Goal: Information Seeking & Learning: Learn about a topic

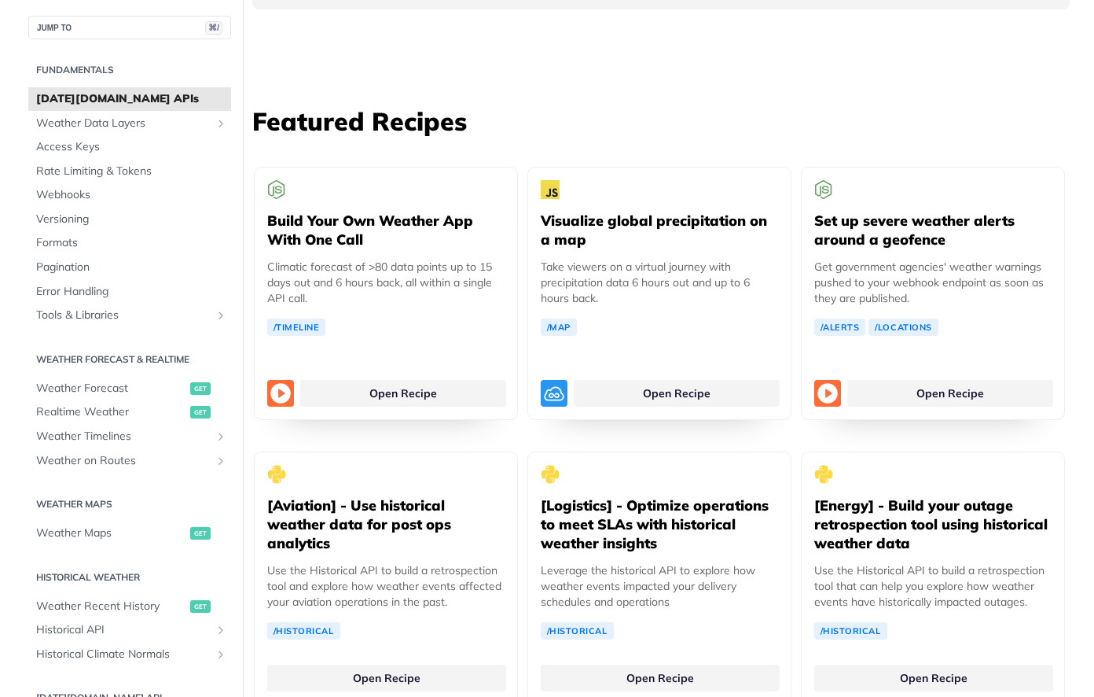
scroll to position [2848, 0]
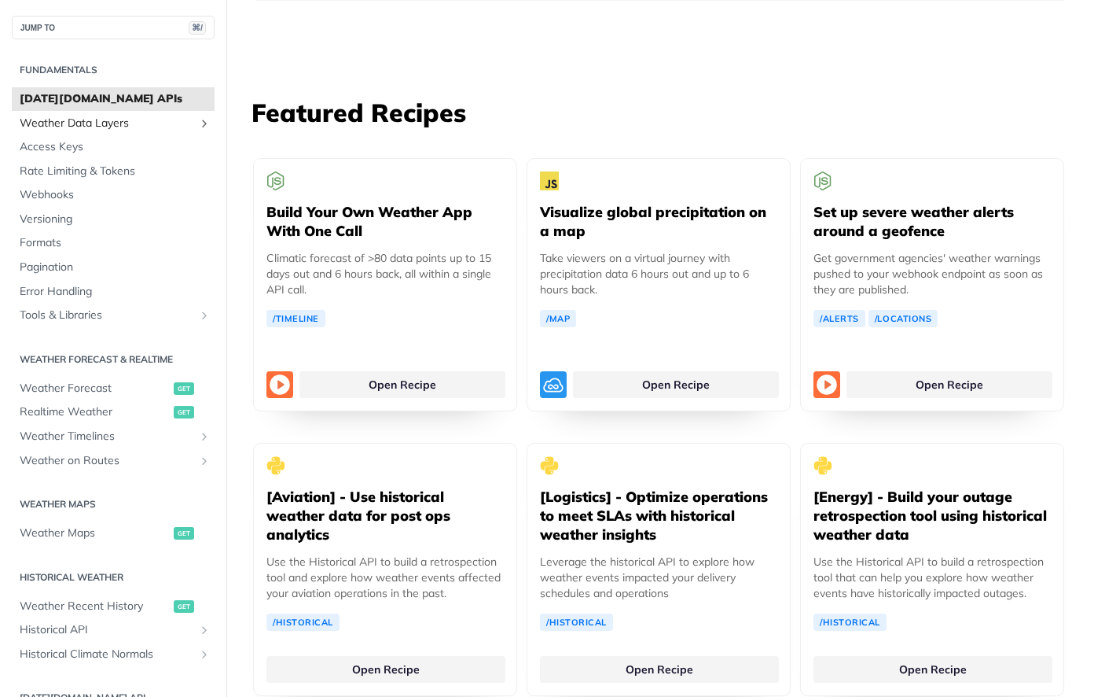
click at [113, 123] on span "Weather Data Layers" at bounding box center [107, 124] width 175 height 16
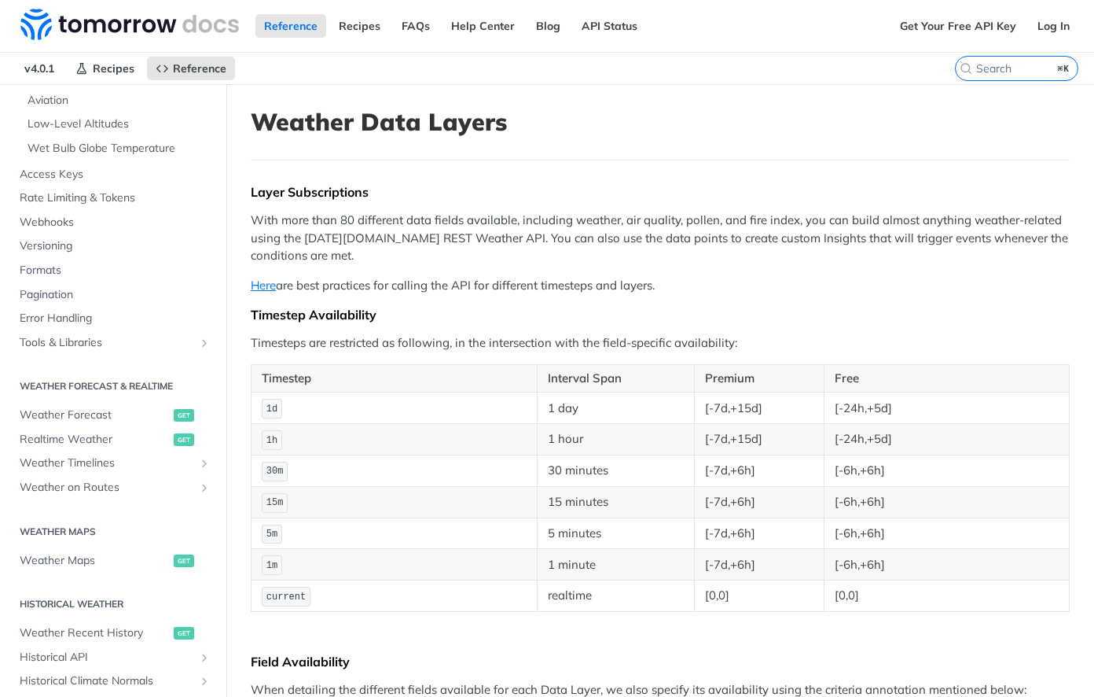
scroll to position [449, 0]
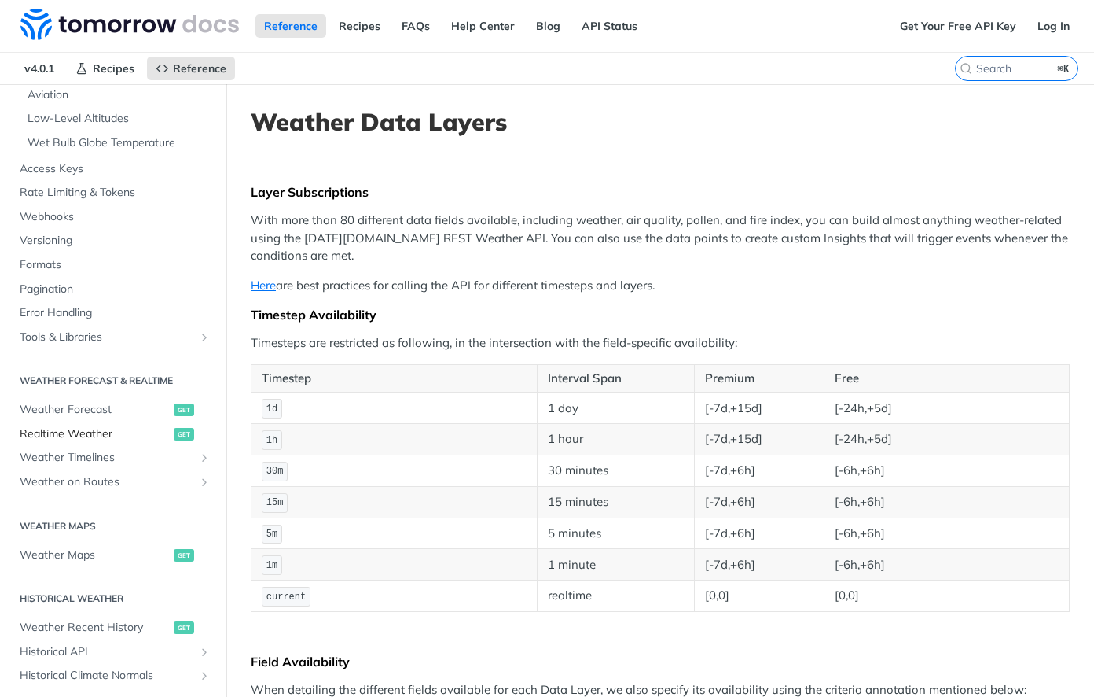
click at [90, 435] on span "Realtime Weather" at bounding box center [95, 434] width 150 height 16
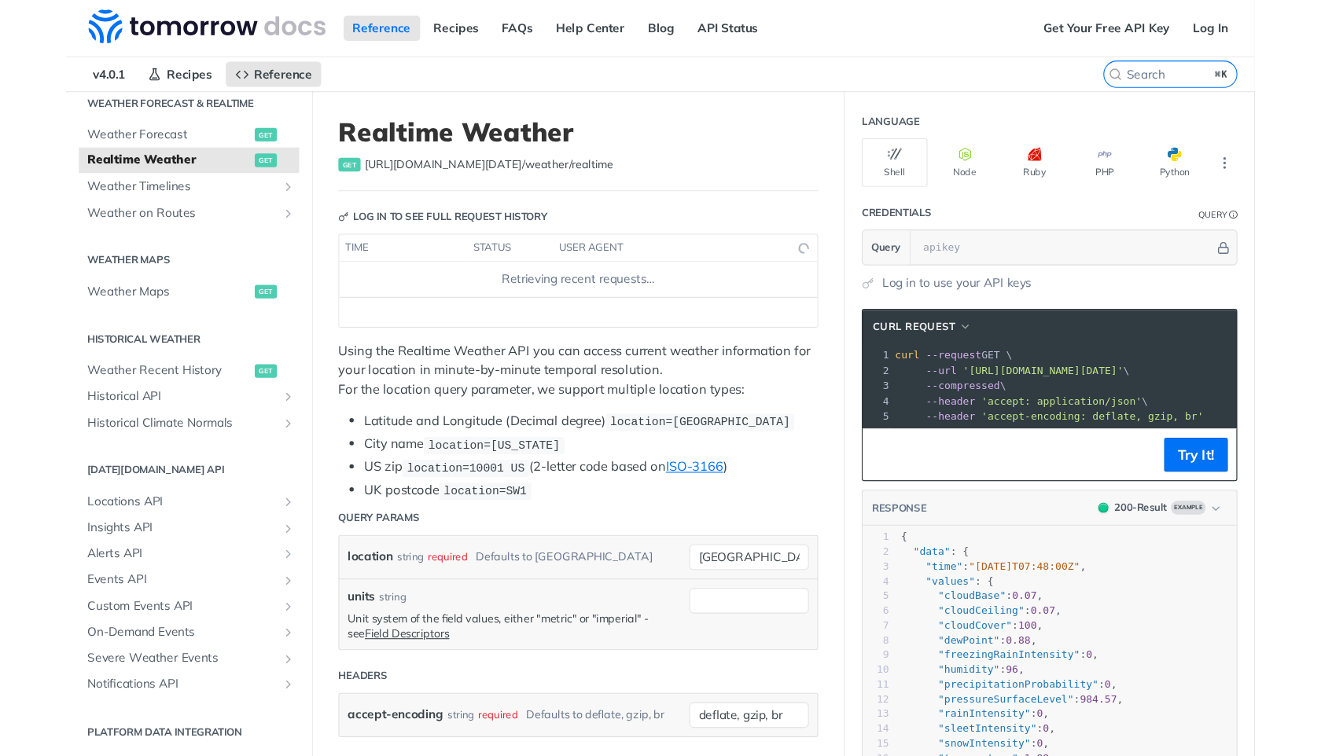
scroll to position [62, 0]
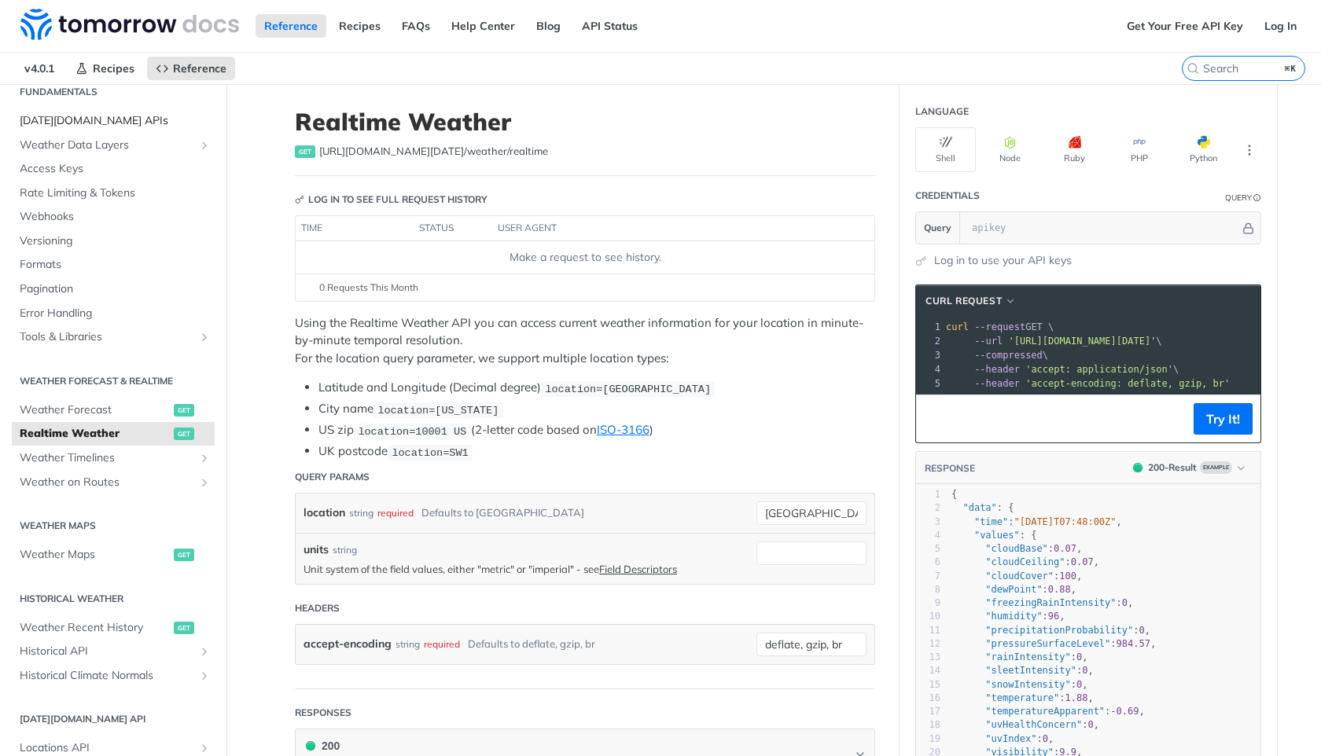
click at [76, 127] on span "[DATE][DOMAIN_NAME] APIs" at bounding box center [115, 121] width 191 height 16
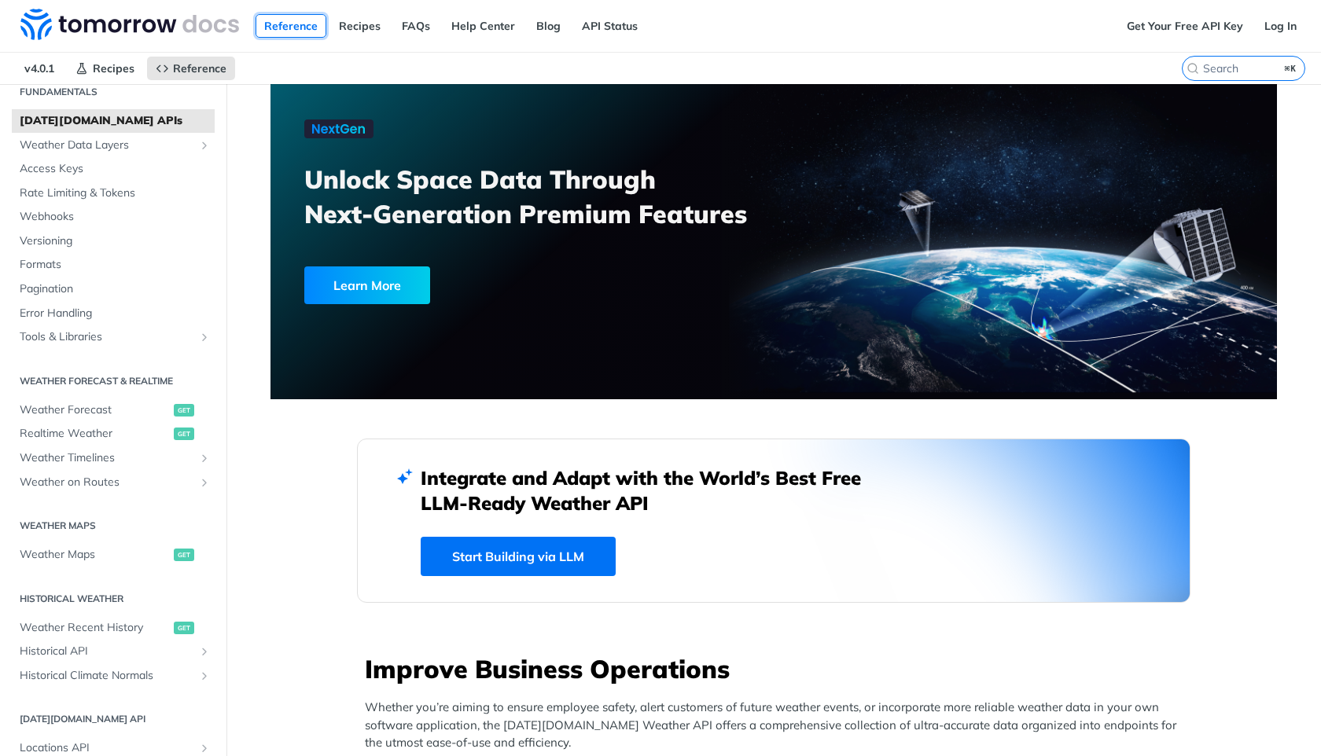
click at [312, 22] on link "Reference" at bounding box center [291, 26] width 71 height 24
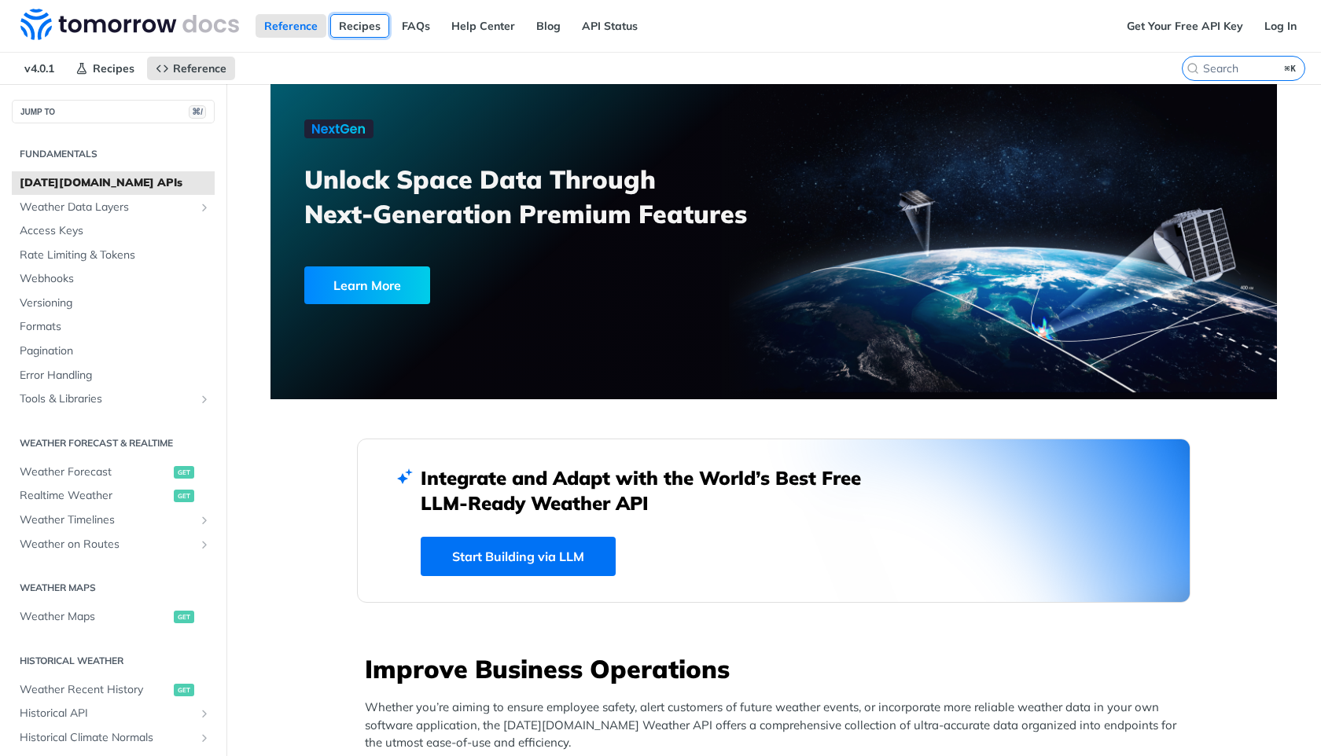
click at [355, 22] on link "Recipes" at bounding box center [359, 26] width 59 height 24
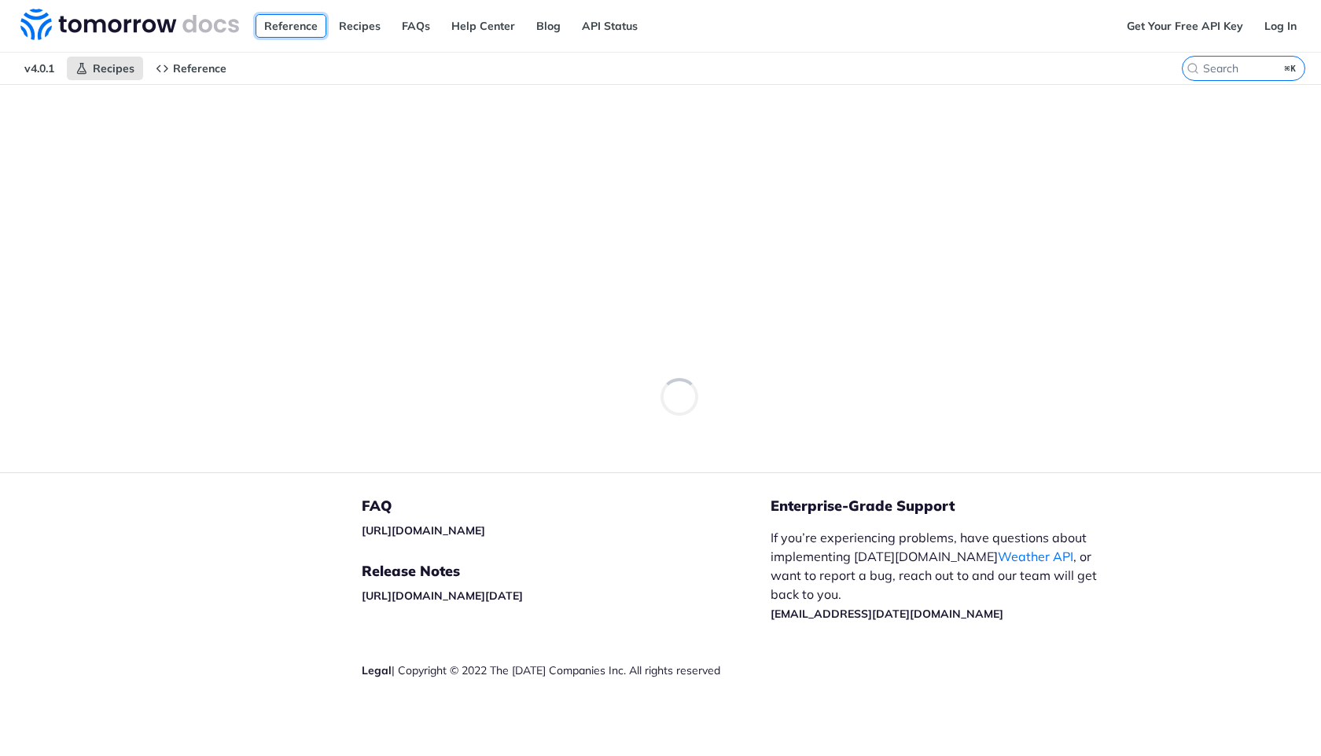
click at [301, 22] on link "Reference" at bounding box center [291, 26] width 71 height 24
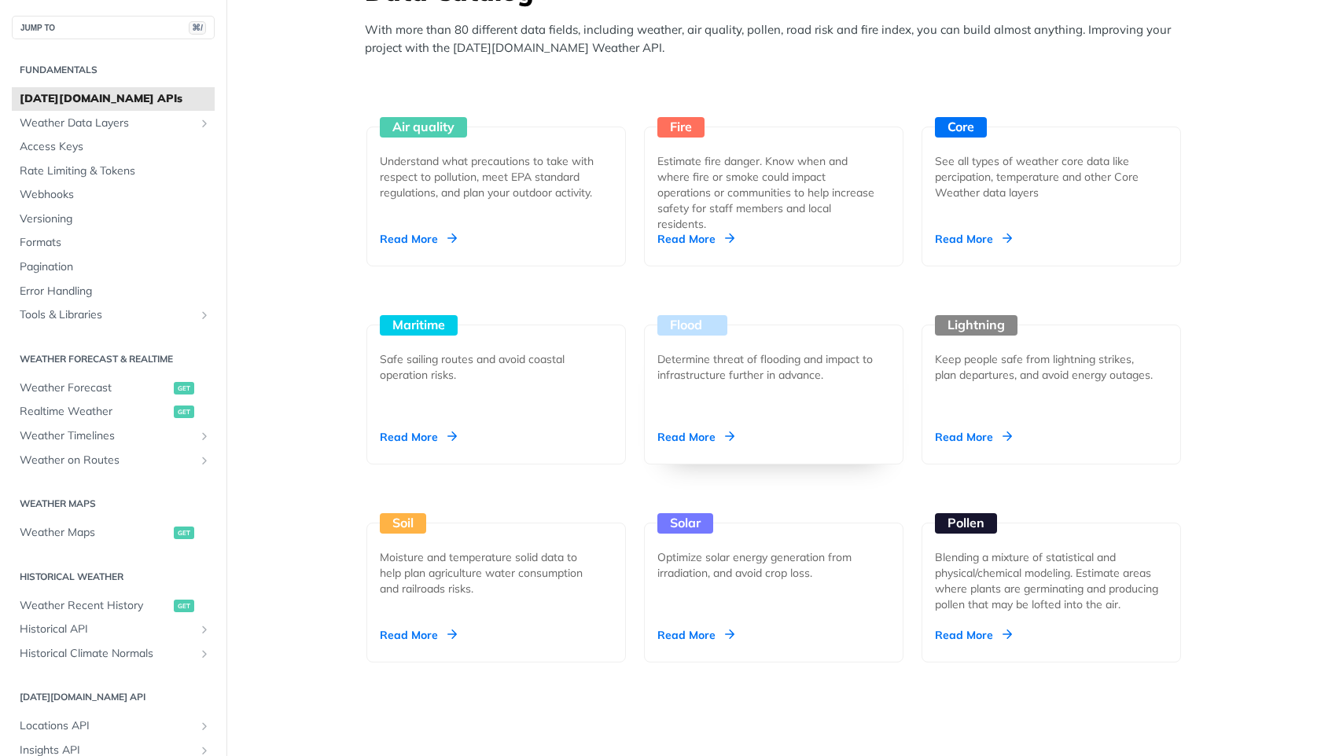
scroll to position [1456, 0]
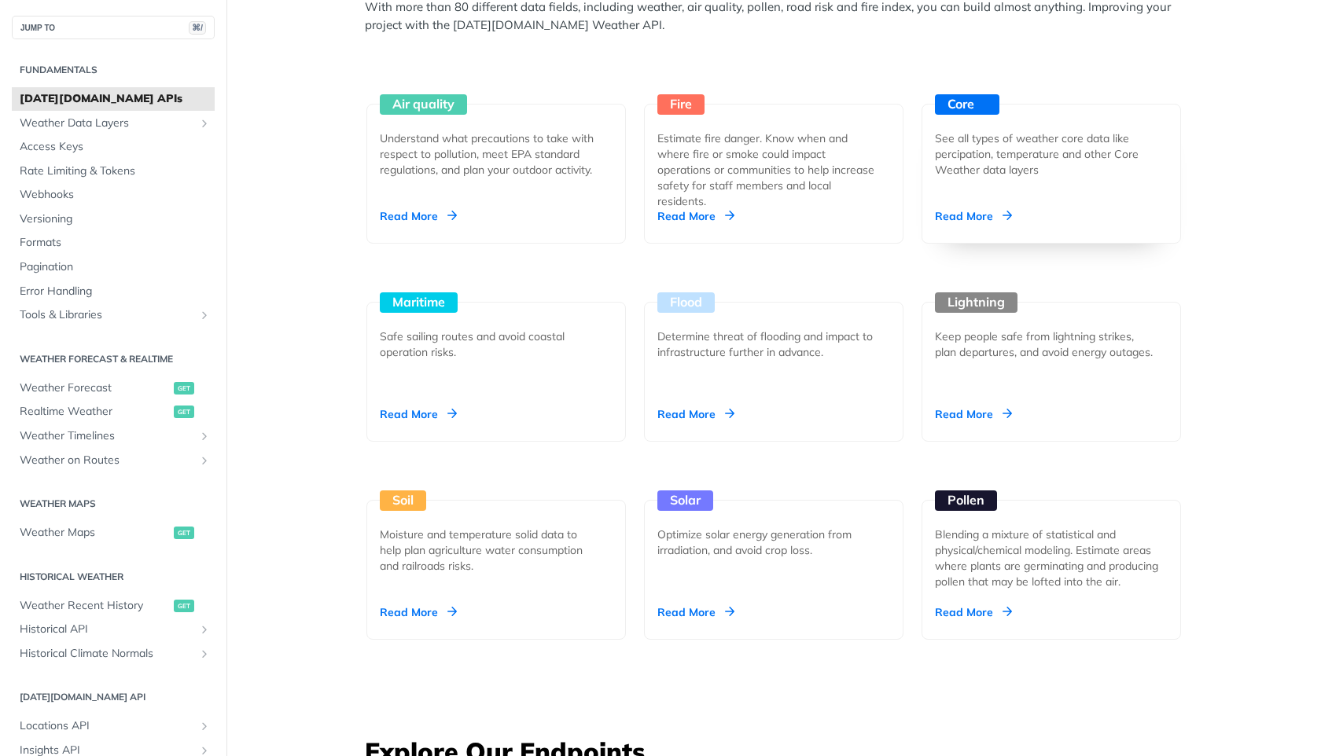
click at [970, 219] on div "Read More" at bounding box center [973, 216] width 77 height 16
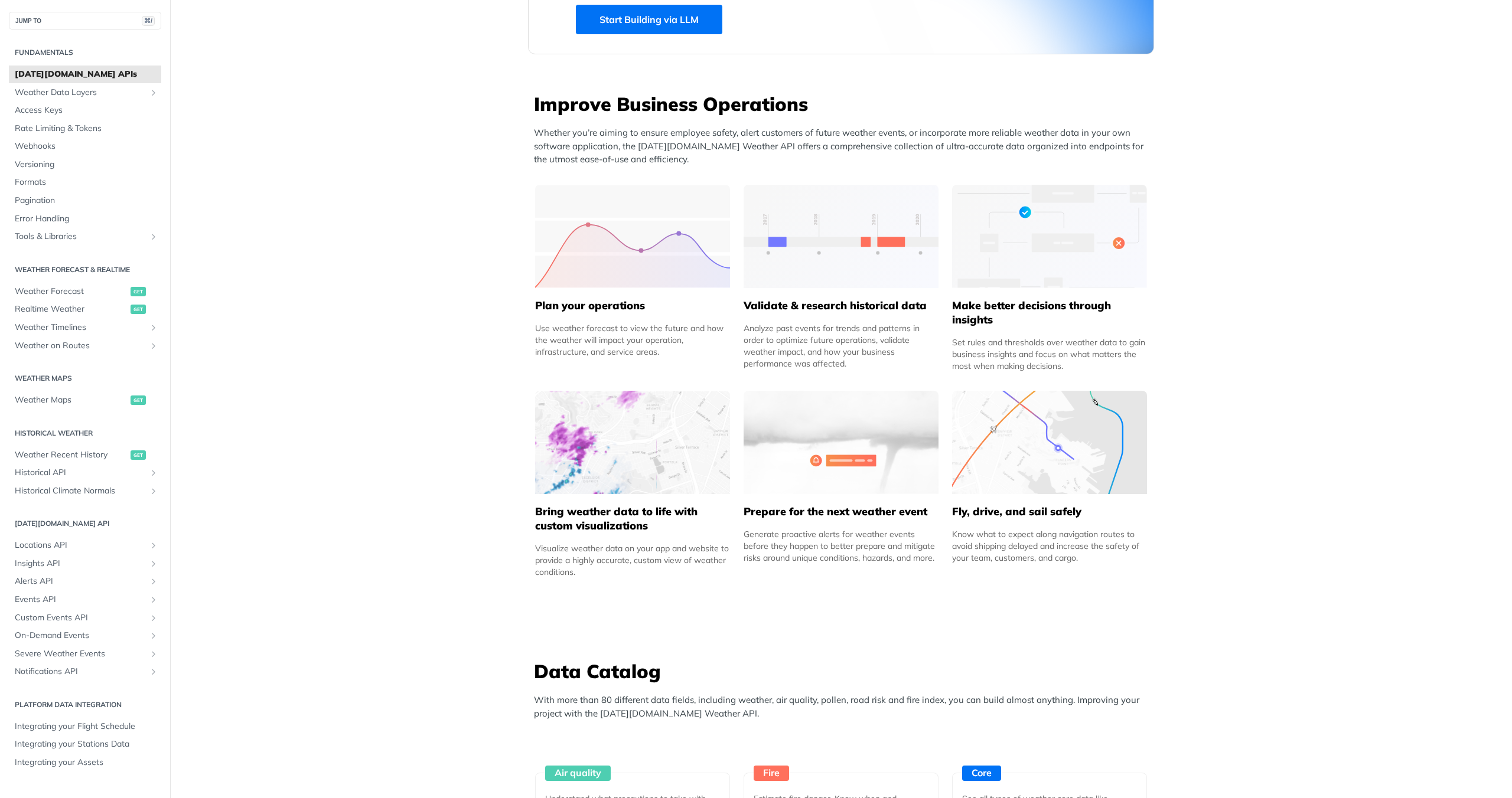
scroll to position [402, 0]
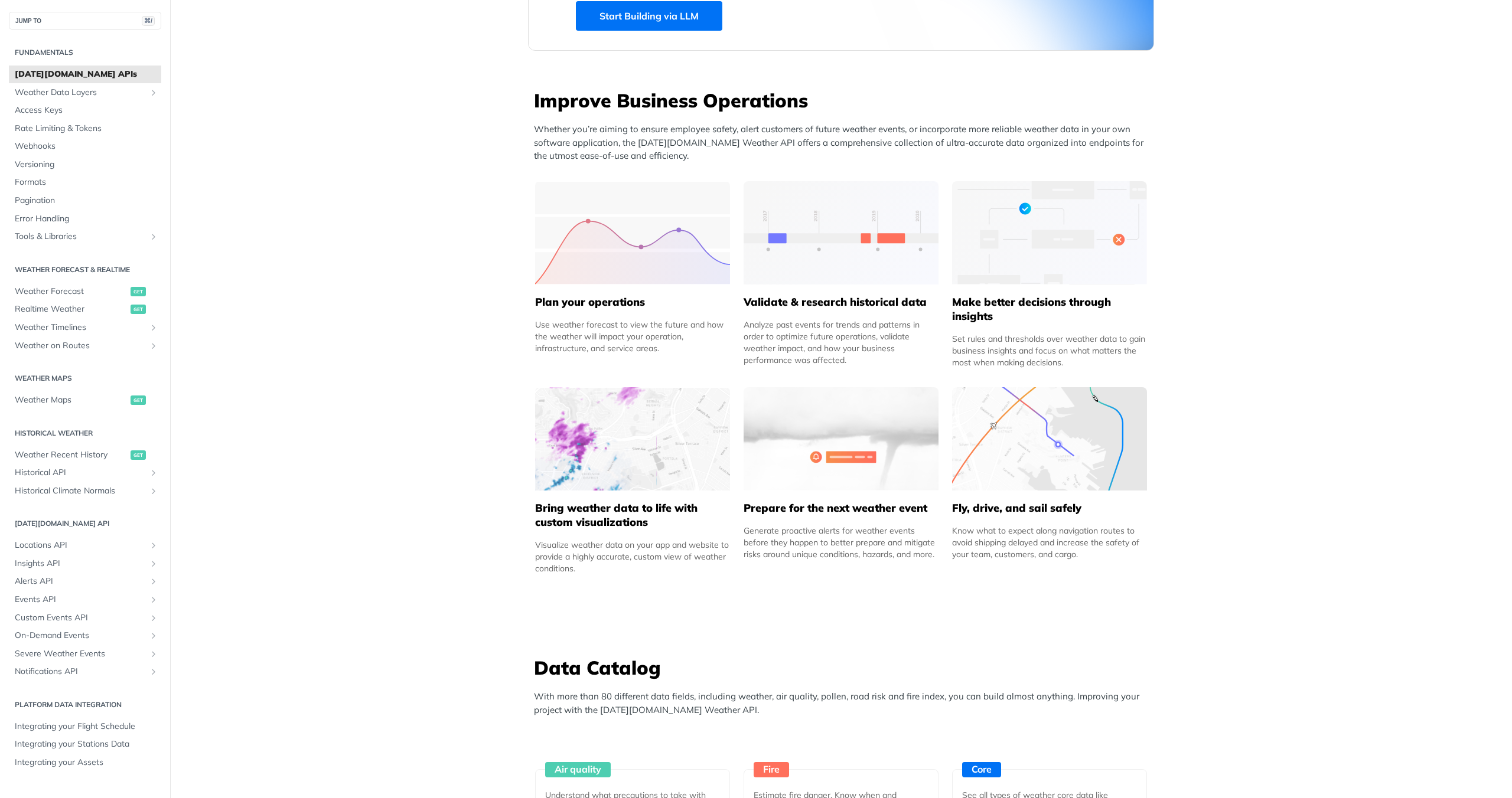
click at [813, 267] on img at bounding box center [841, 233] width 195 height 104
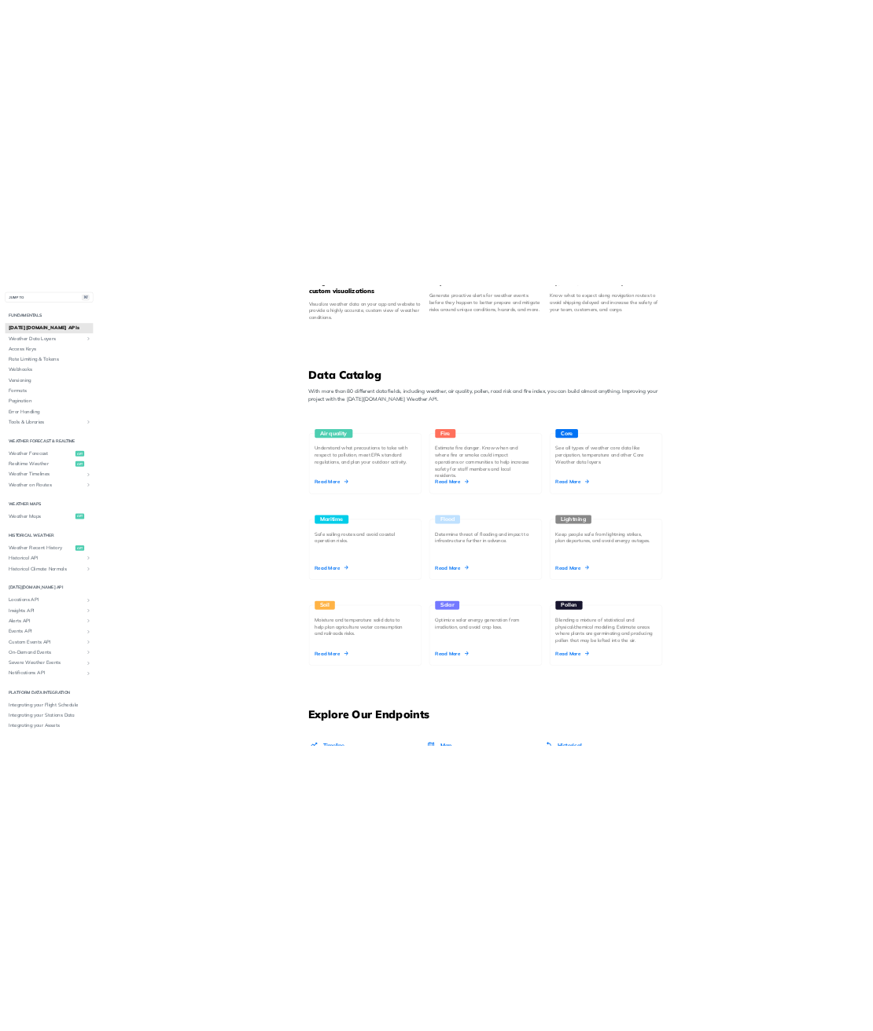
scroll to position [1209, 0]
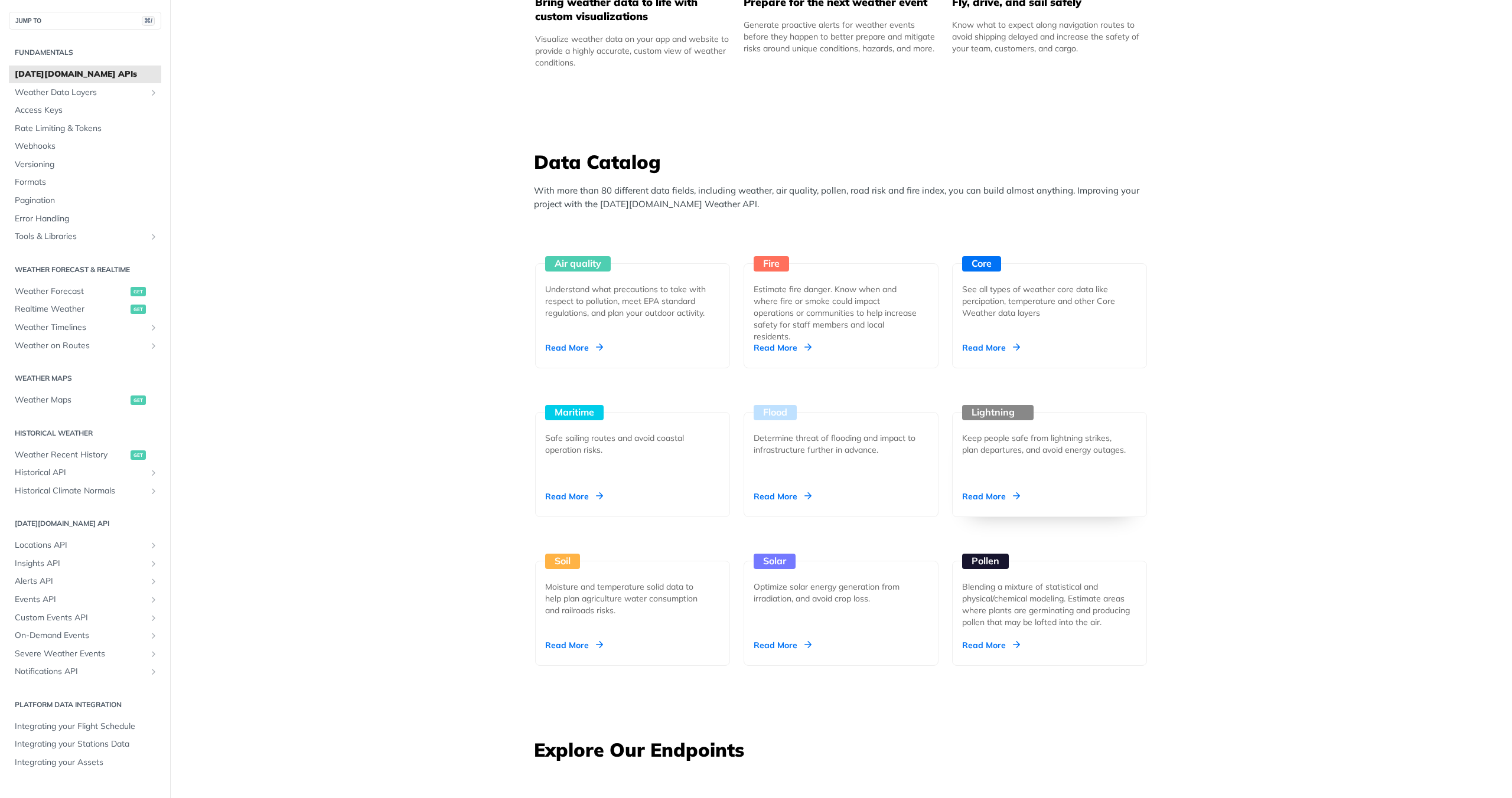
click at [991, 500] on div "Read More" at bounding box center [991, 496] width 58 height 12
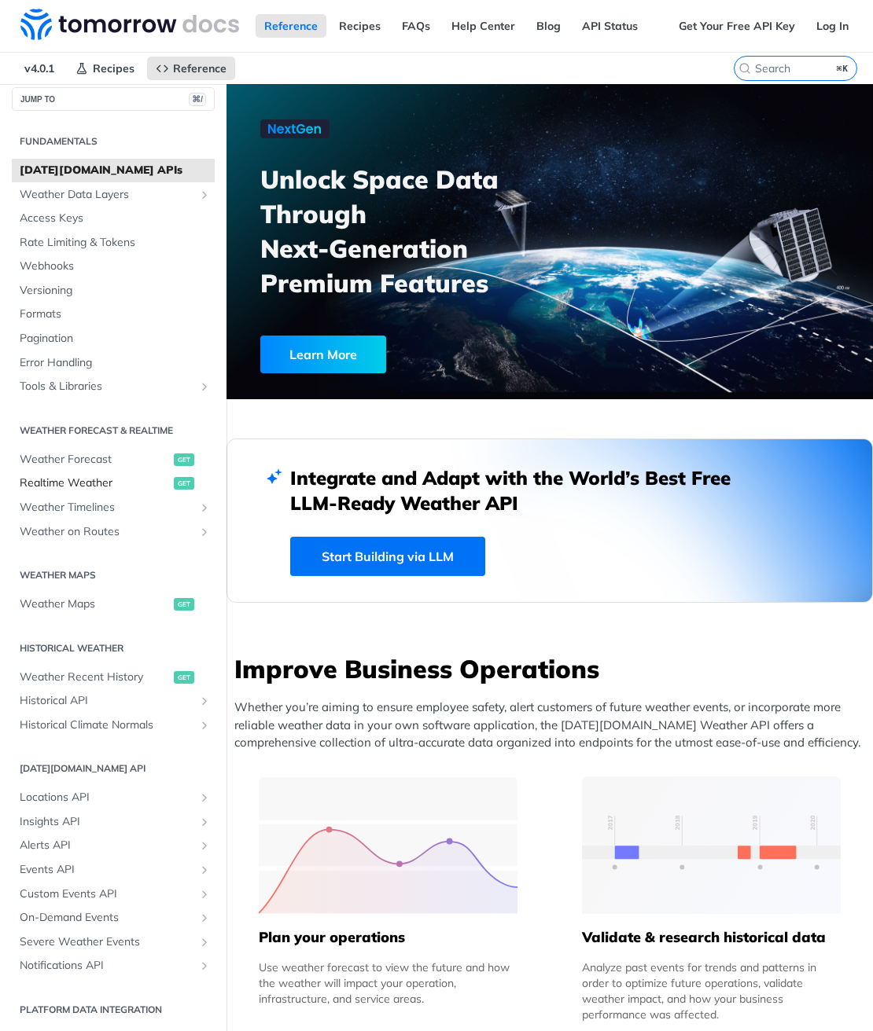
scroll to position [0, 0]
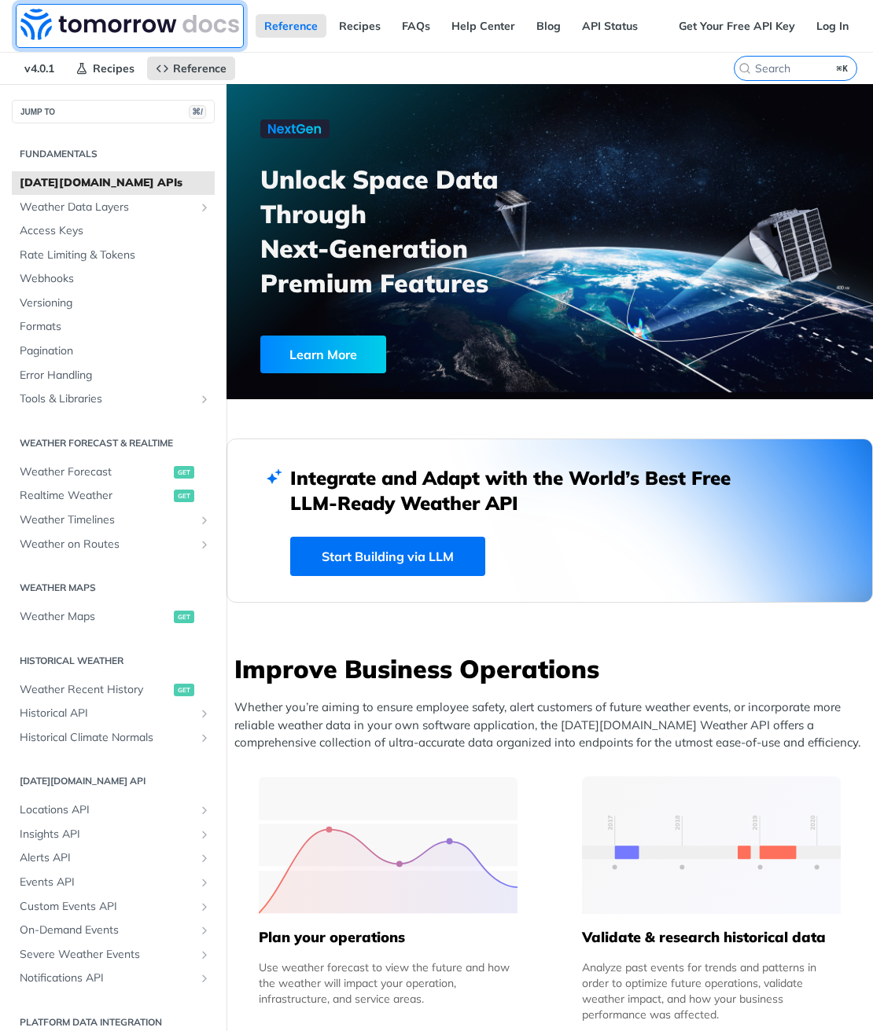
click at [123, 25] on img at bounding box center [129, 24] width 219 height 31
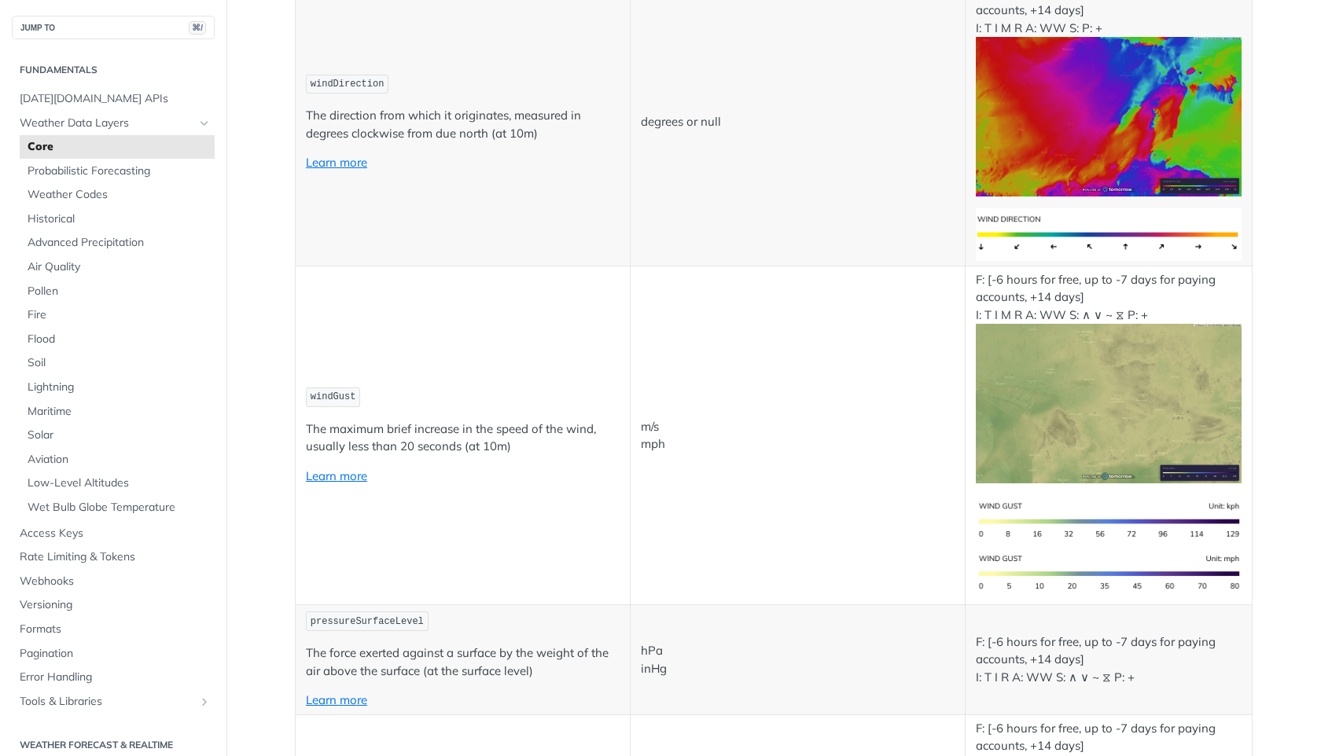
scroll to position [1662, 0]
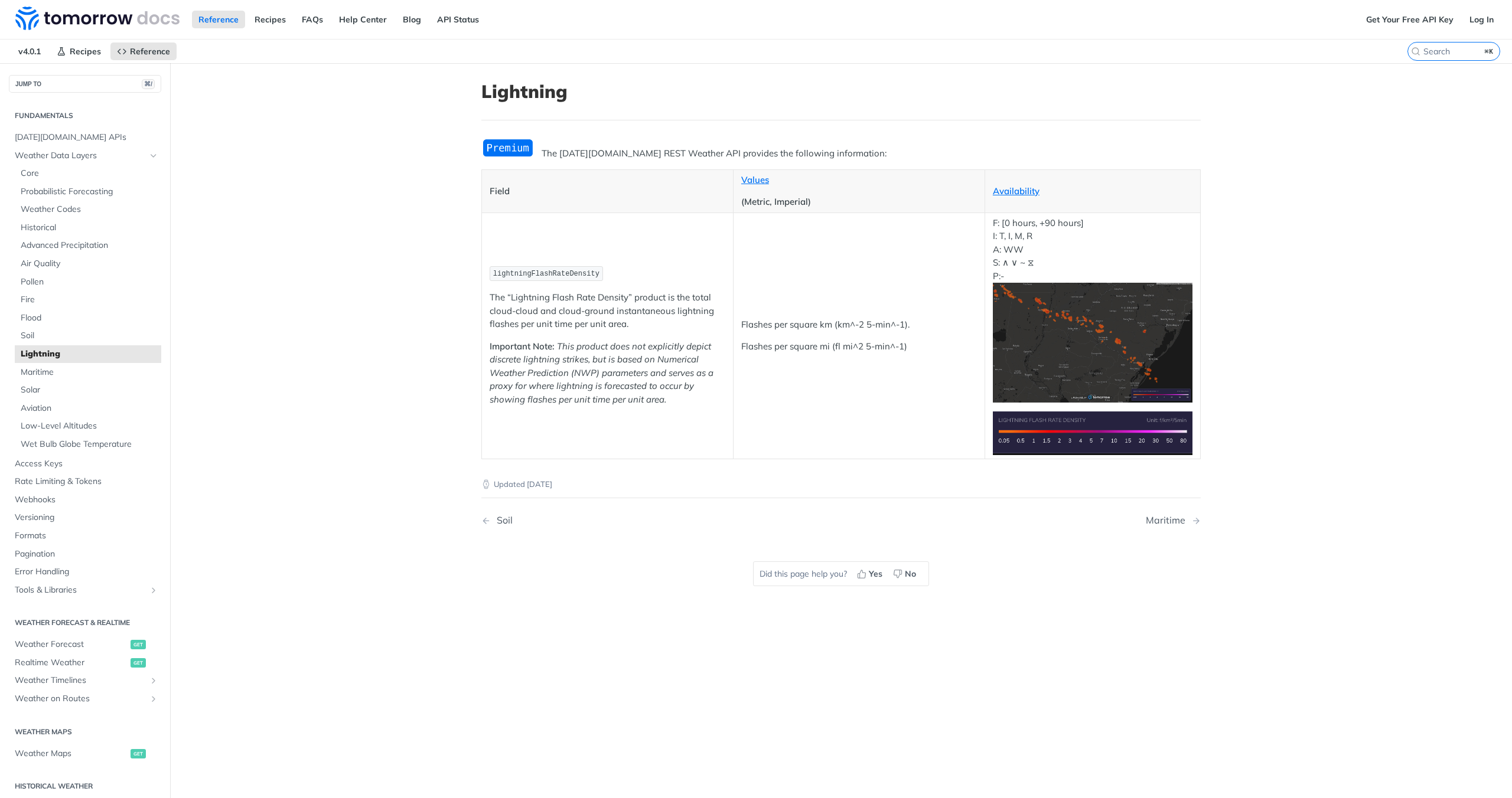
click at [1060, 382] on img "Expand image" at bounding box center [1093, 343] width 200 height 120
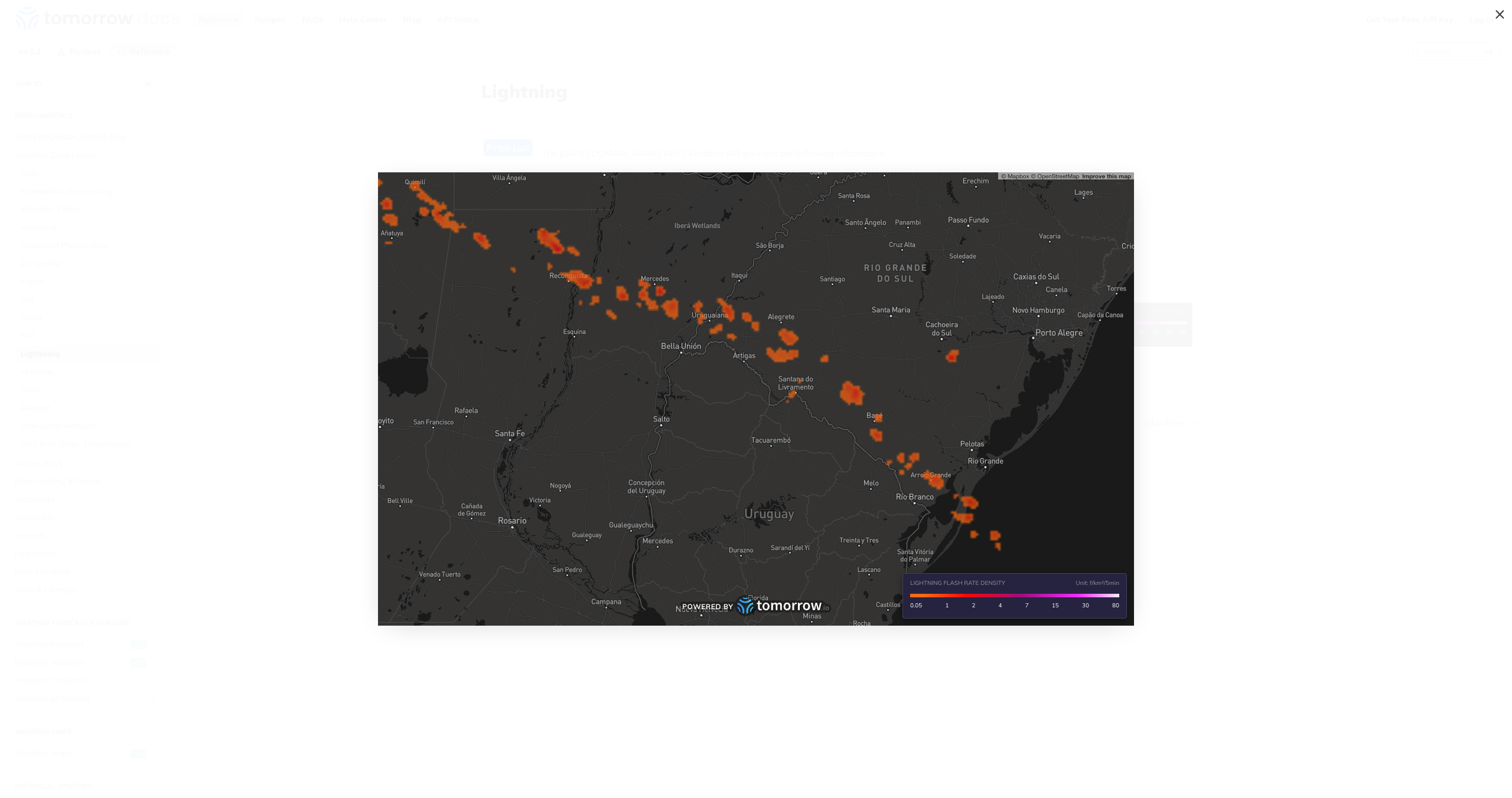
click at [1313, 398] on span "Collapse image" at bounding box center [756, 399] width 1512 height 798
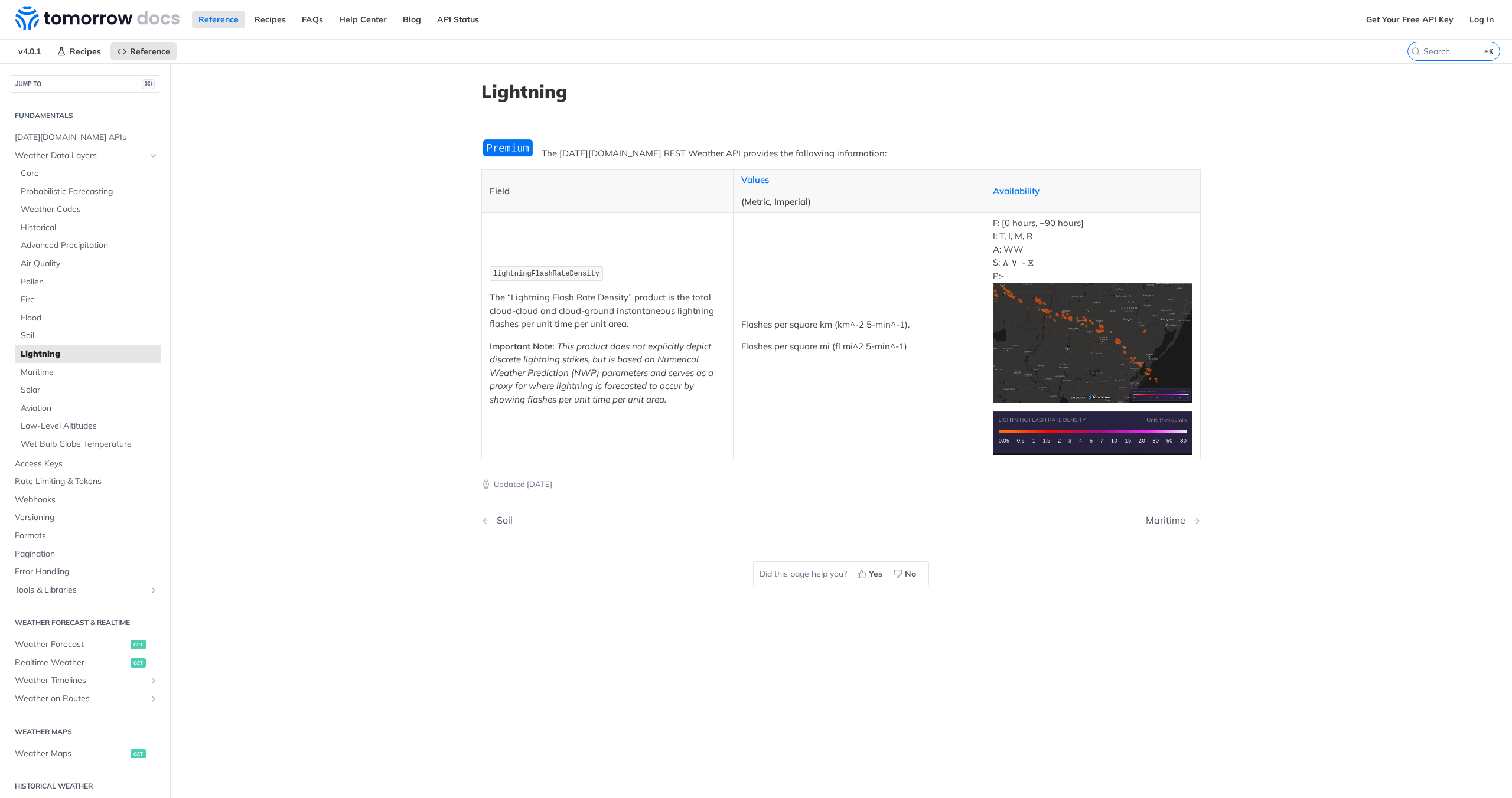
click at [1029, 422] on img "Expand image" at bounding box center [1093, 432] width 200 height 43
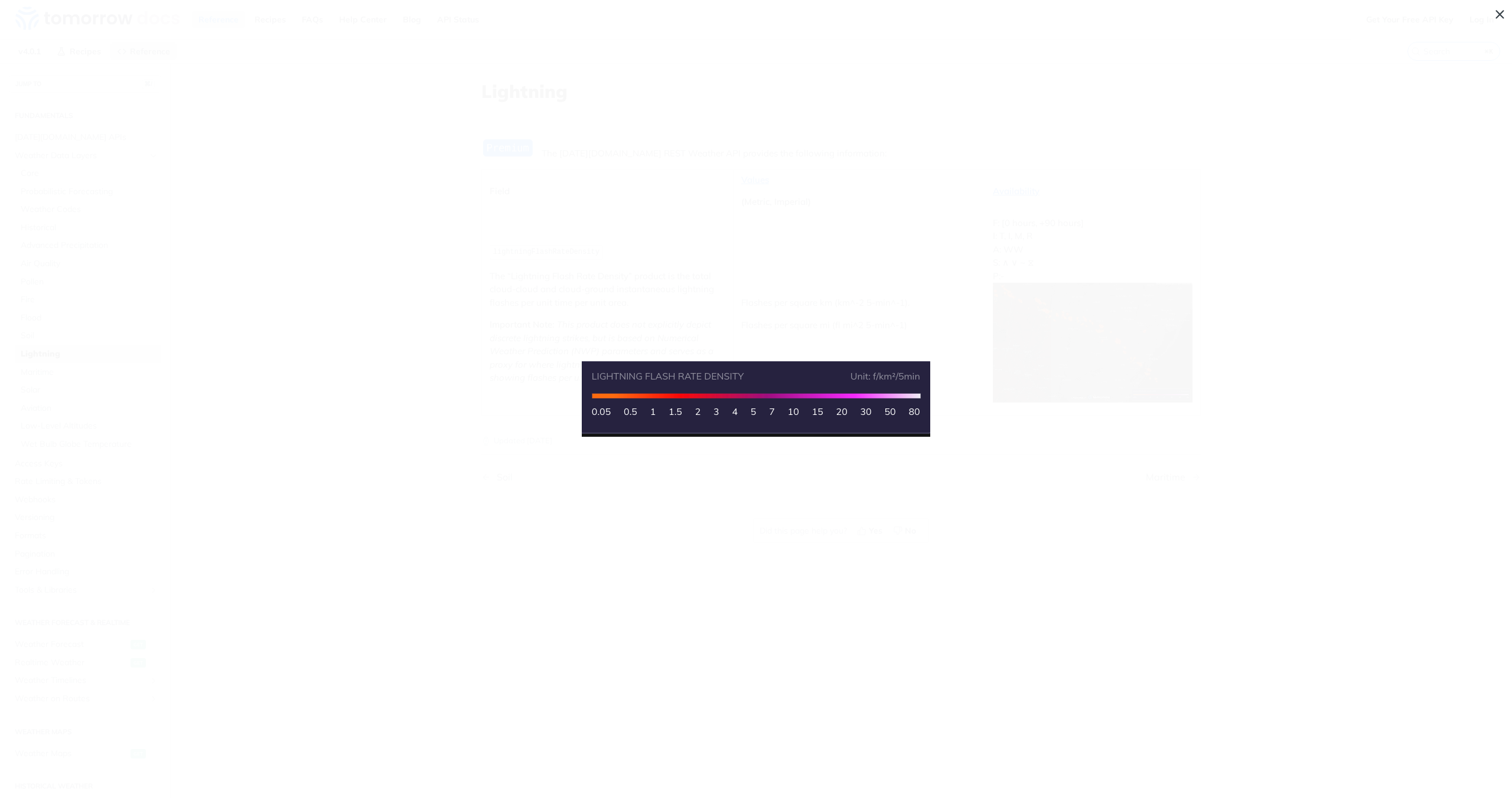
click at [1498, 15] on span "Collapse image" at bounding box center [756, 399] width 1512 height 798
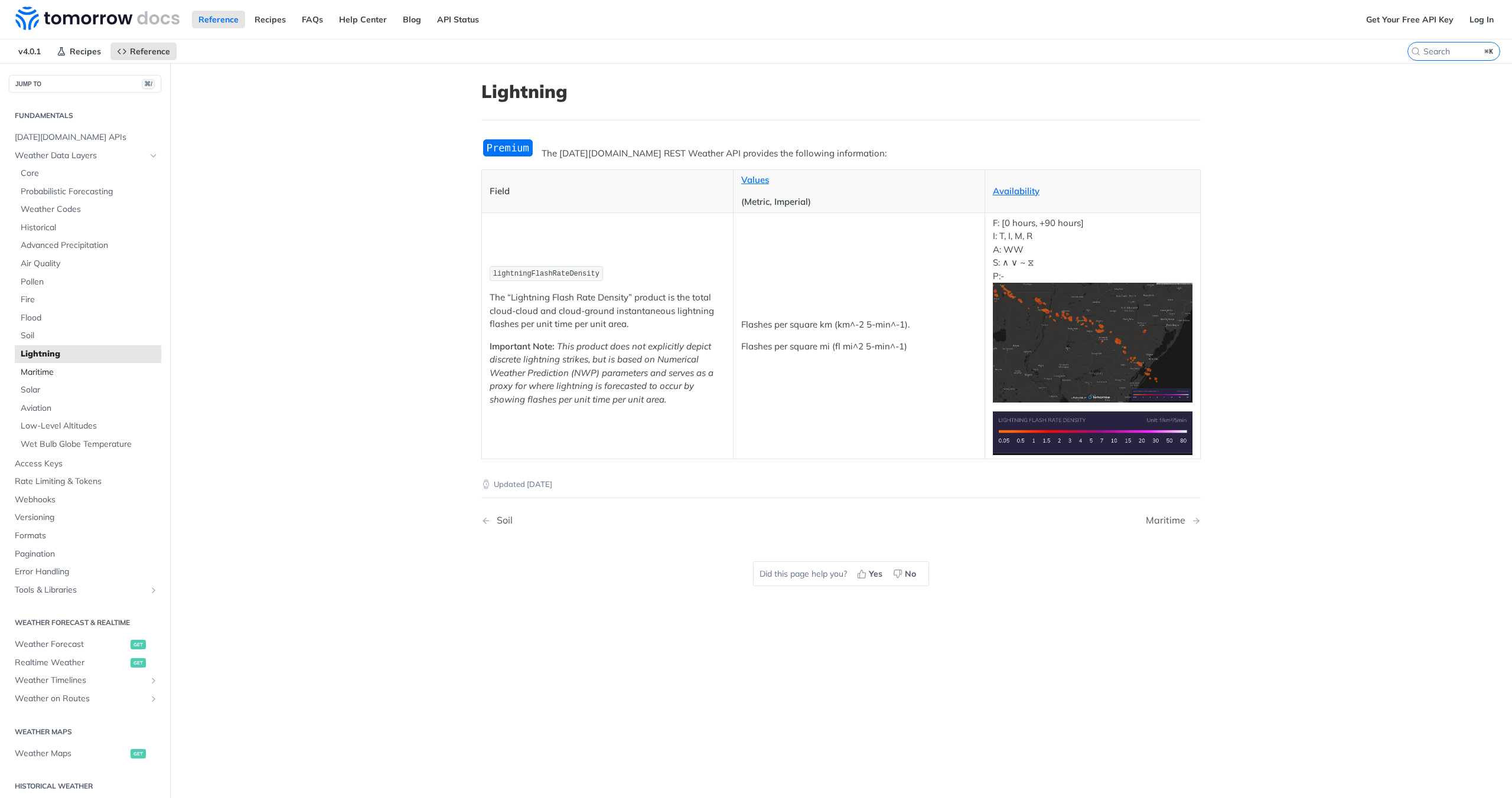
click at [51, 373] on span "Maritime" at bounding box center [89, 372] width 137 height 12
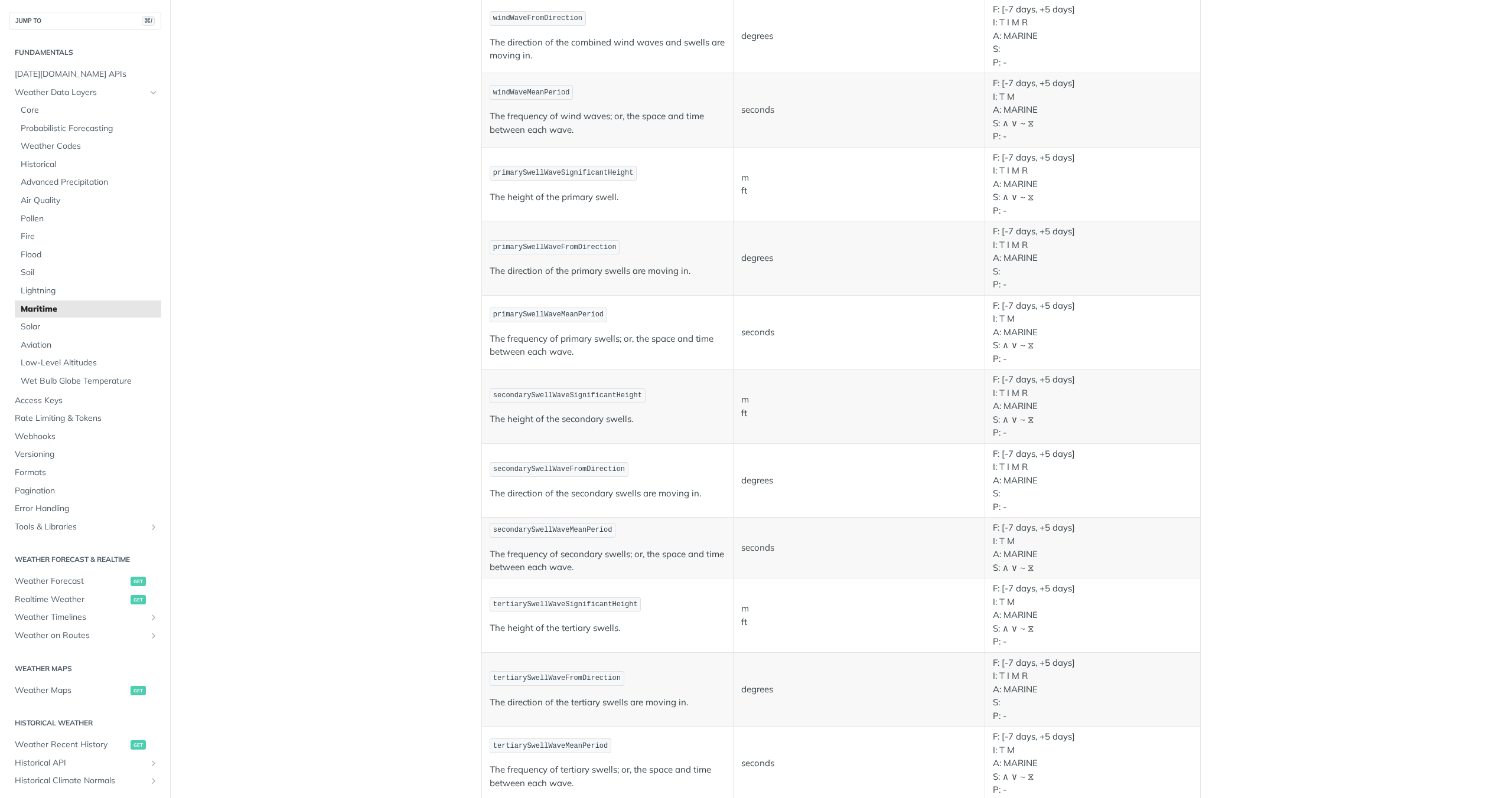
scroll to position [164, 0]
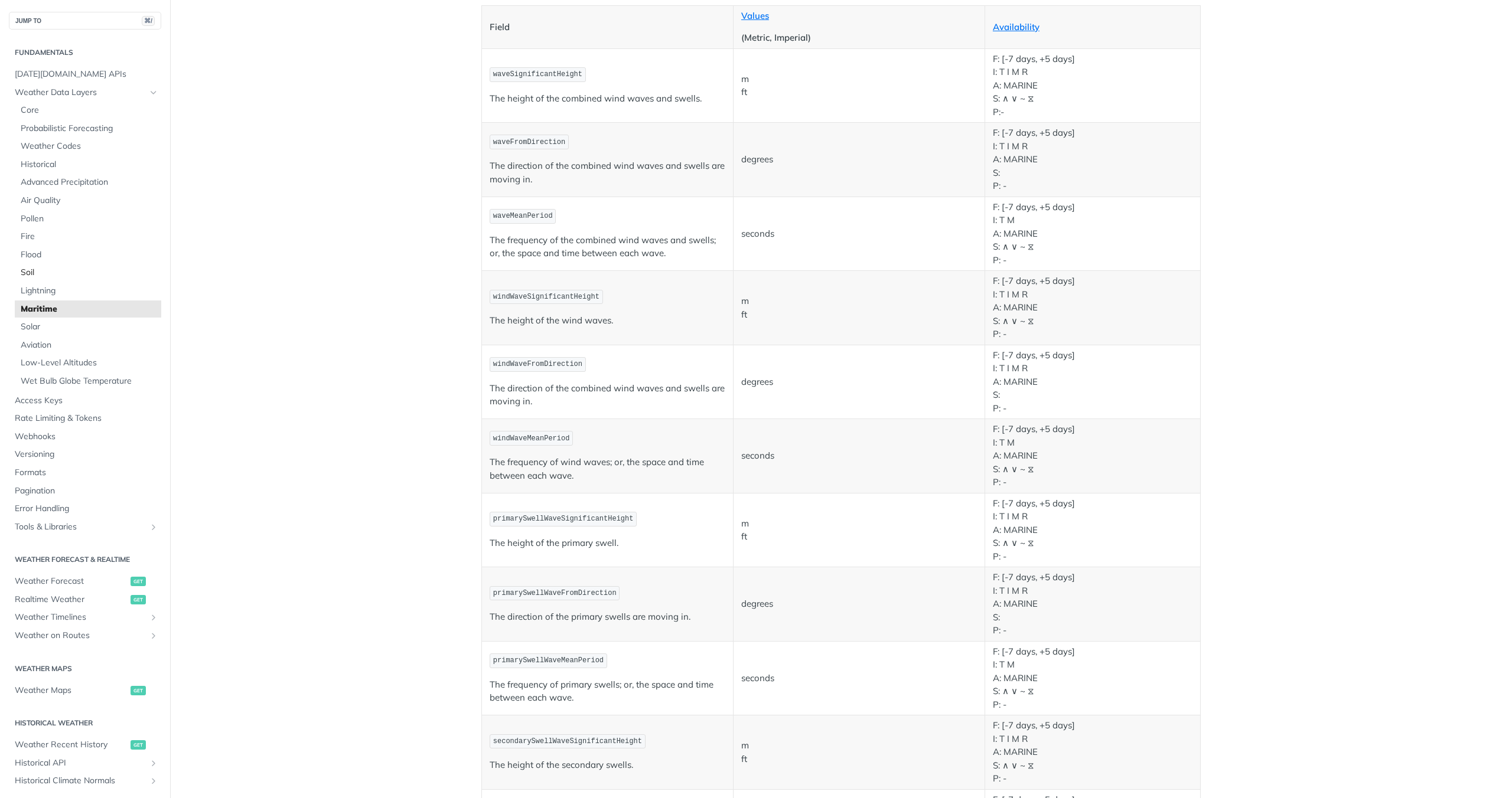
click at [31, 275] on span "Soil" at bounding box center [89, 273] width 137 height 12
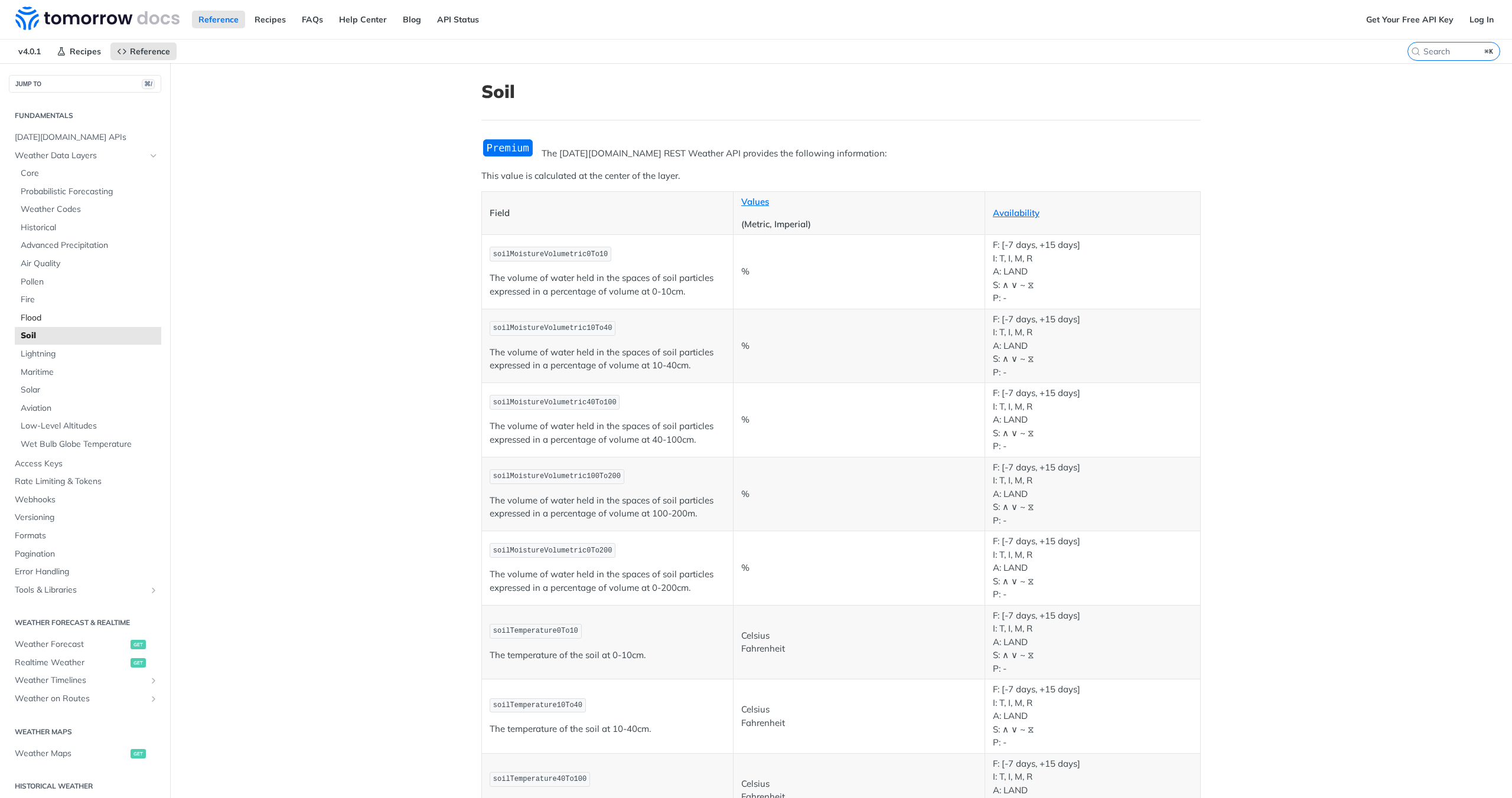
click at [34, 315] on span "Flood" at bounding box center [89, 318] width 137 height 12
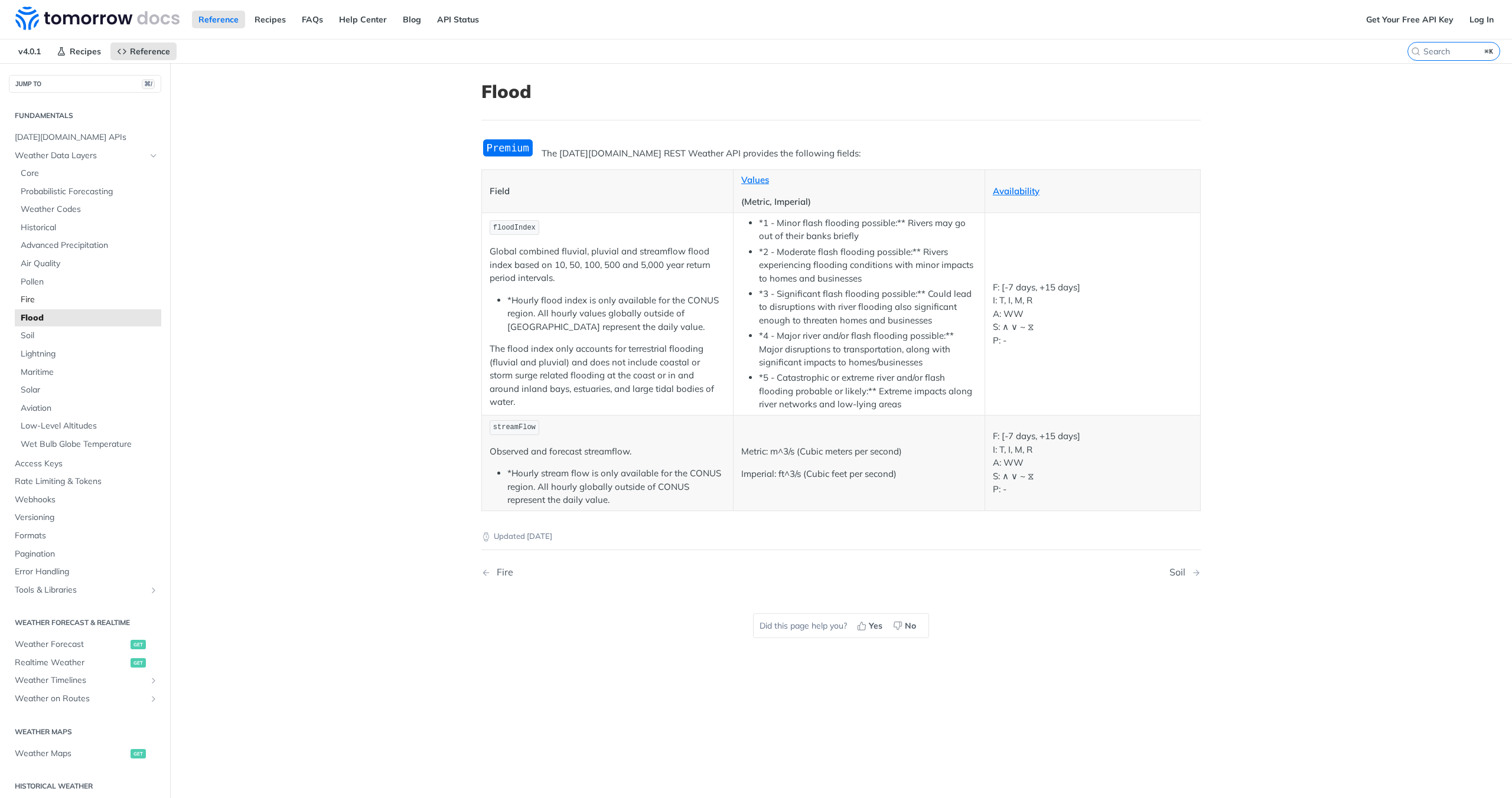
click at [26, 300] on span "Fire" at bounding box center [89, 300] width 137 height 12
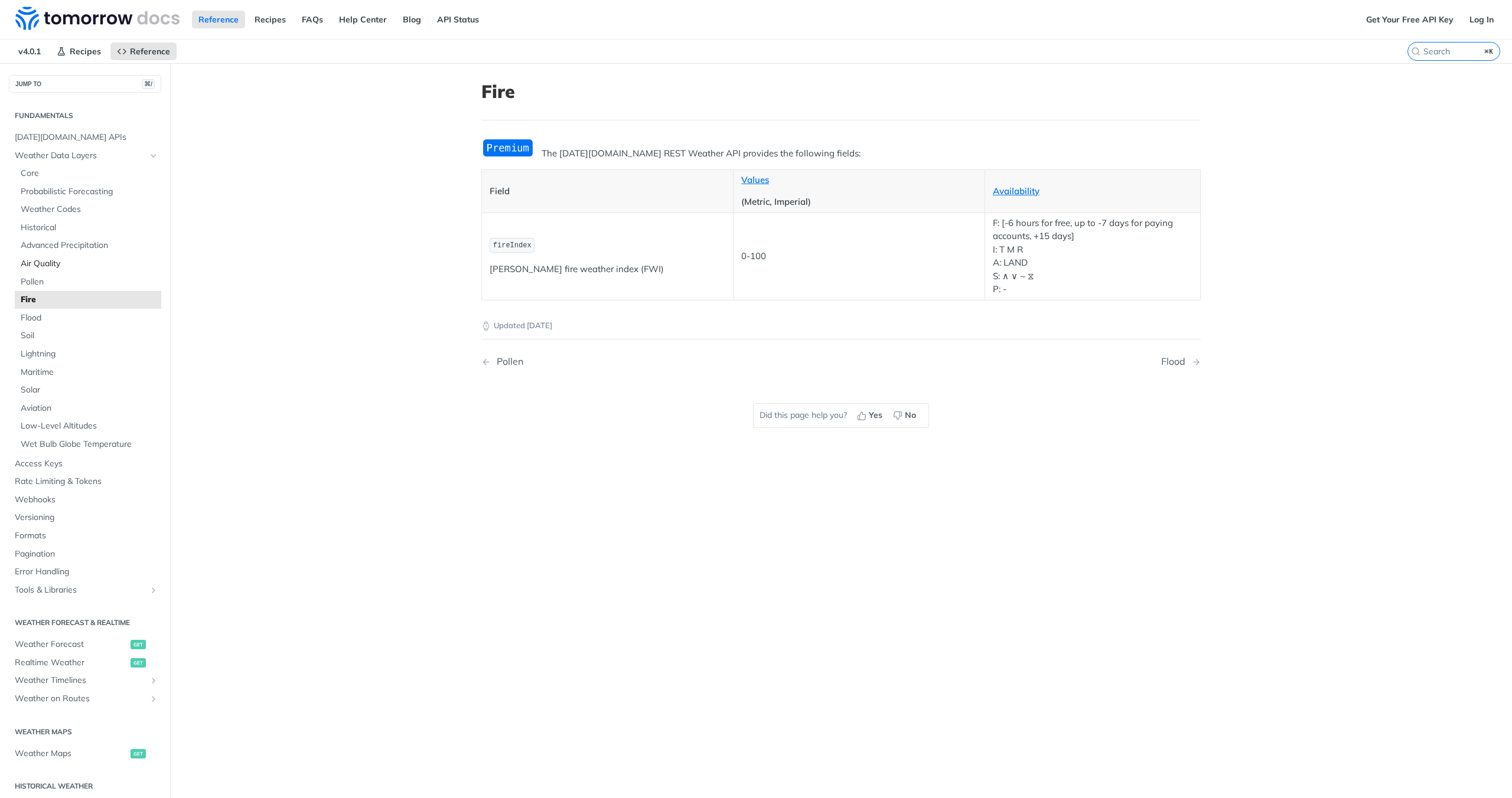
click at [35, 262] on span "Air Quality" at bounding box center [89, 264] width 137 height 12
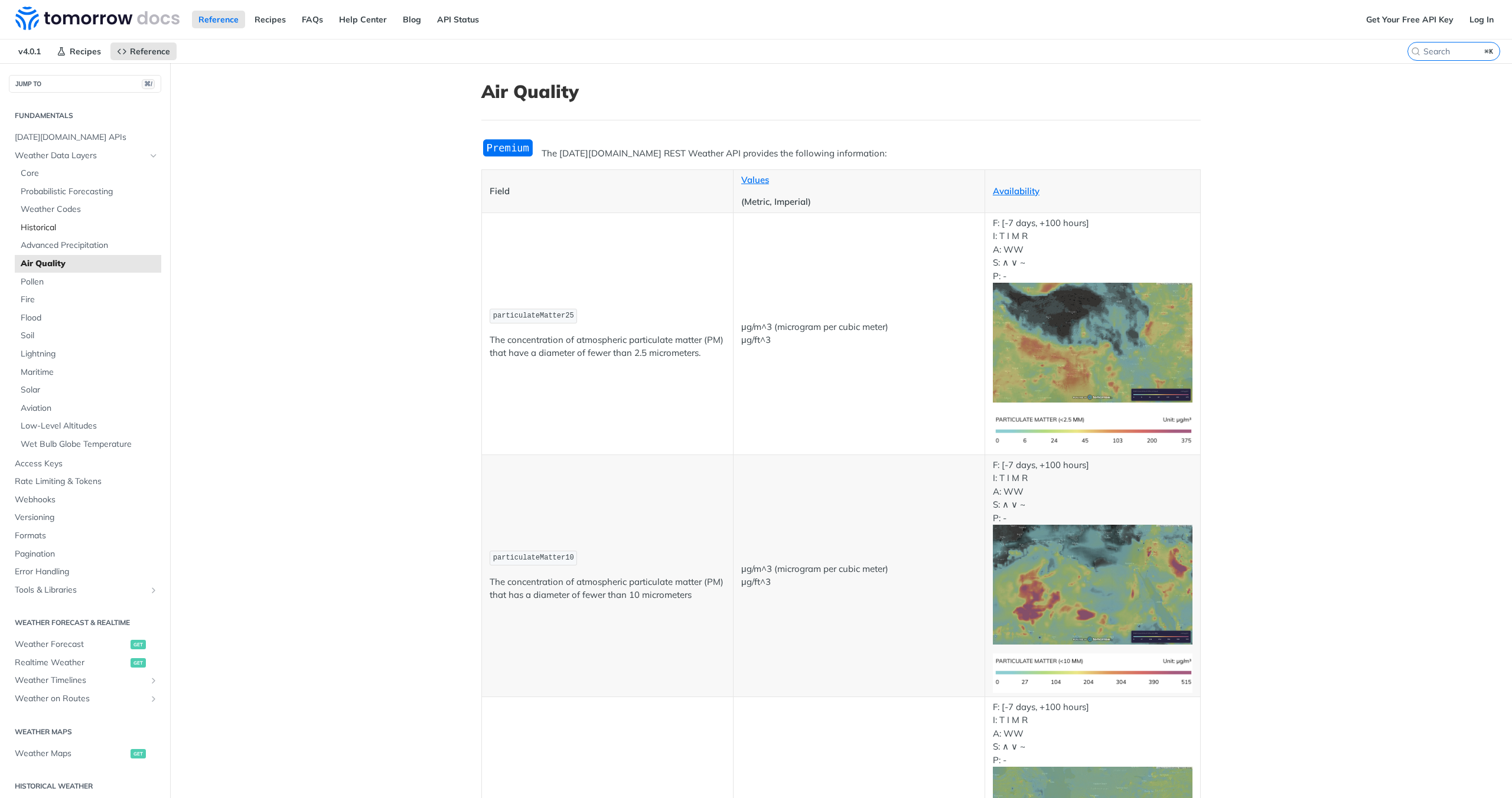
click at [42, 222] on span "Historical" at bounding box center [89, 228] width 137 height 12
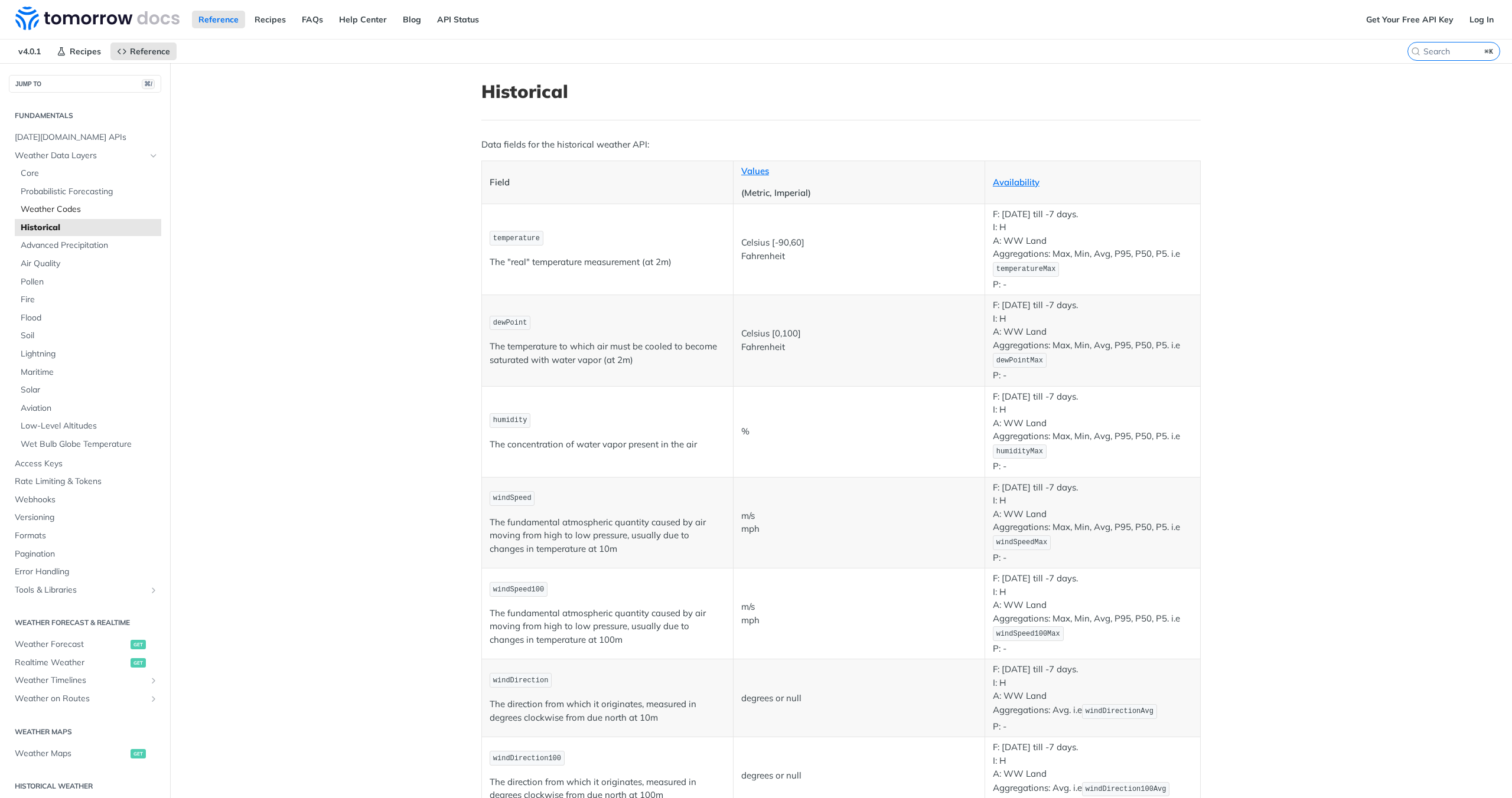
click at [47, 209] on span "Weather Codes" at bounding box center [89, 209] width 137 height 12
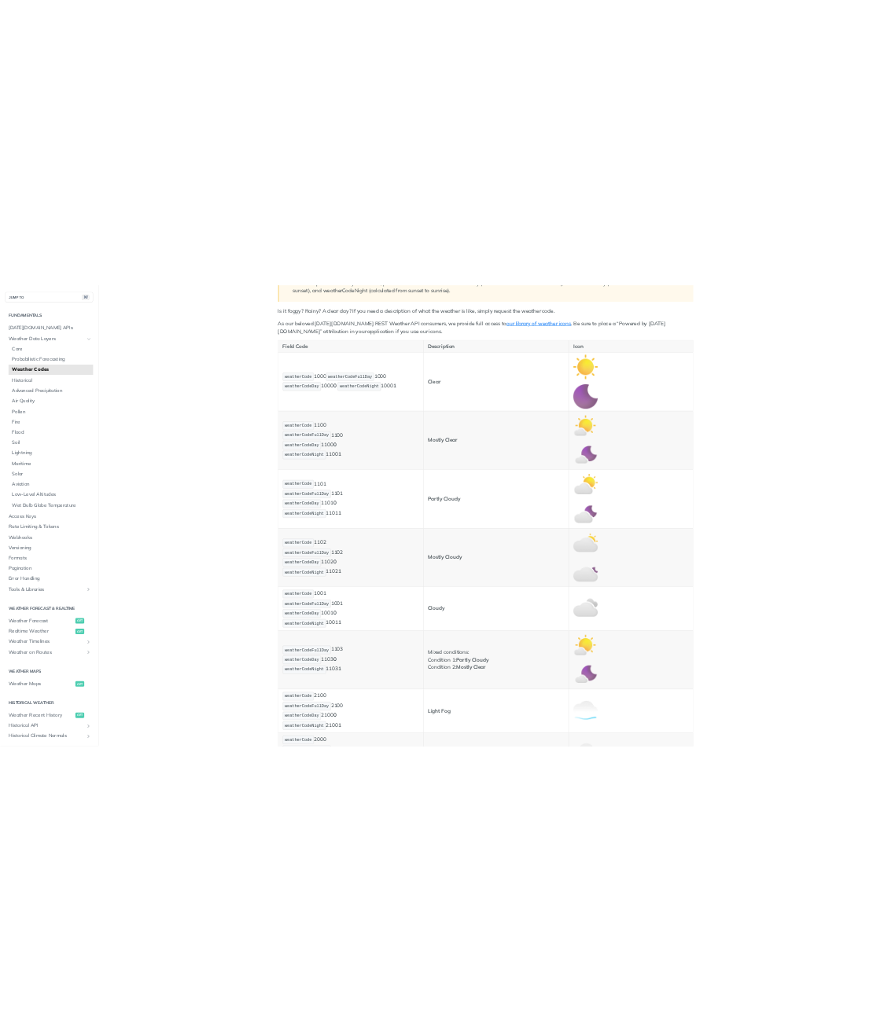
scroll to position [289, 0]
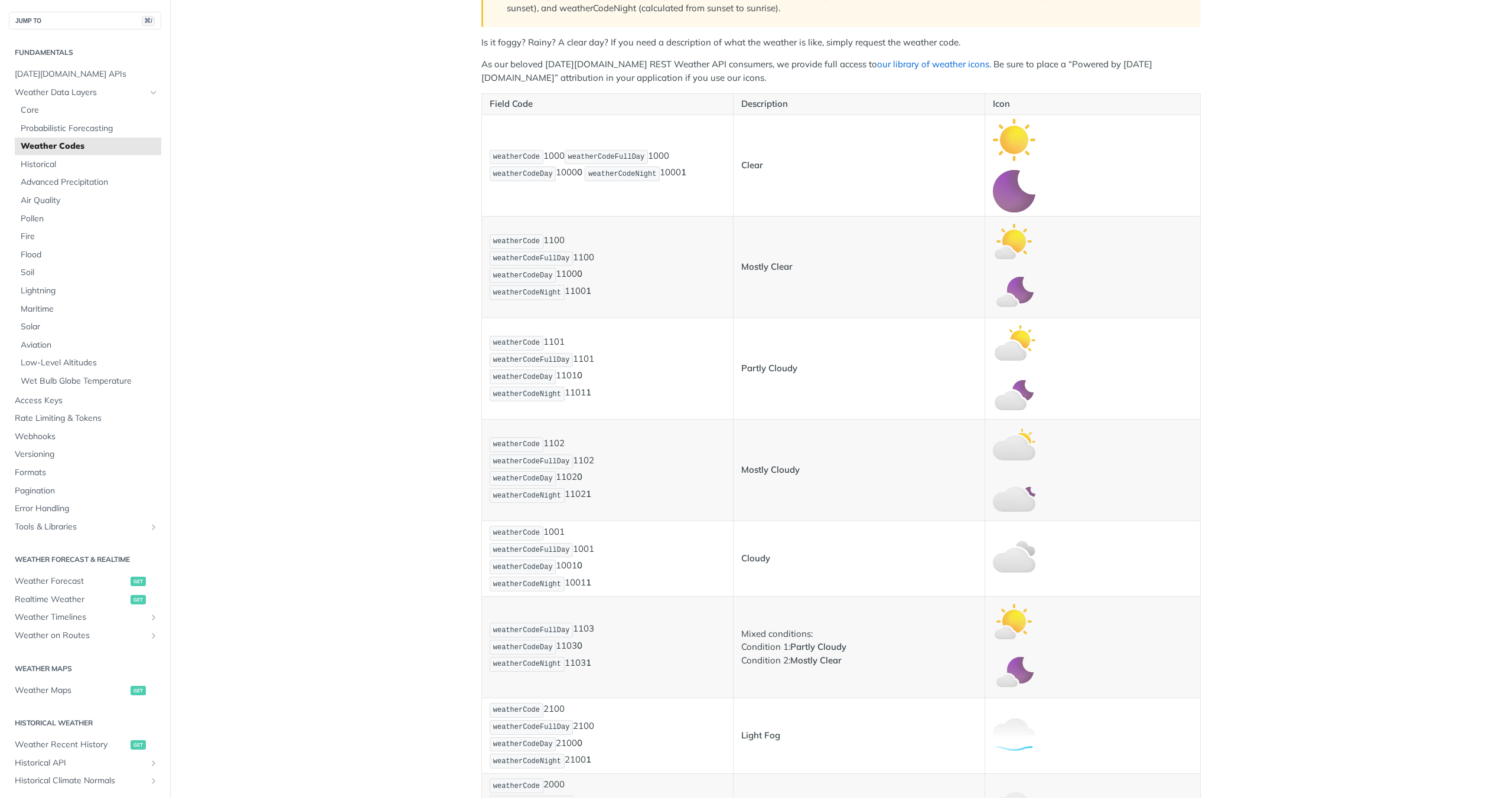
click at [877, 66] on link "our library of weather icons" at bounding box center [932, 64] width 112 height 11
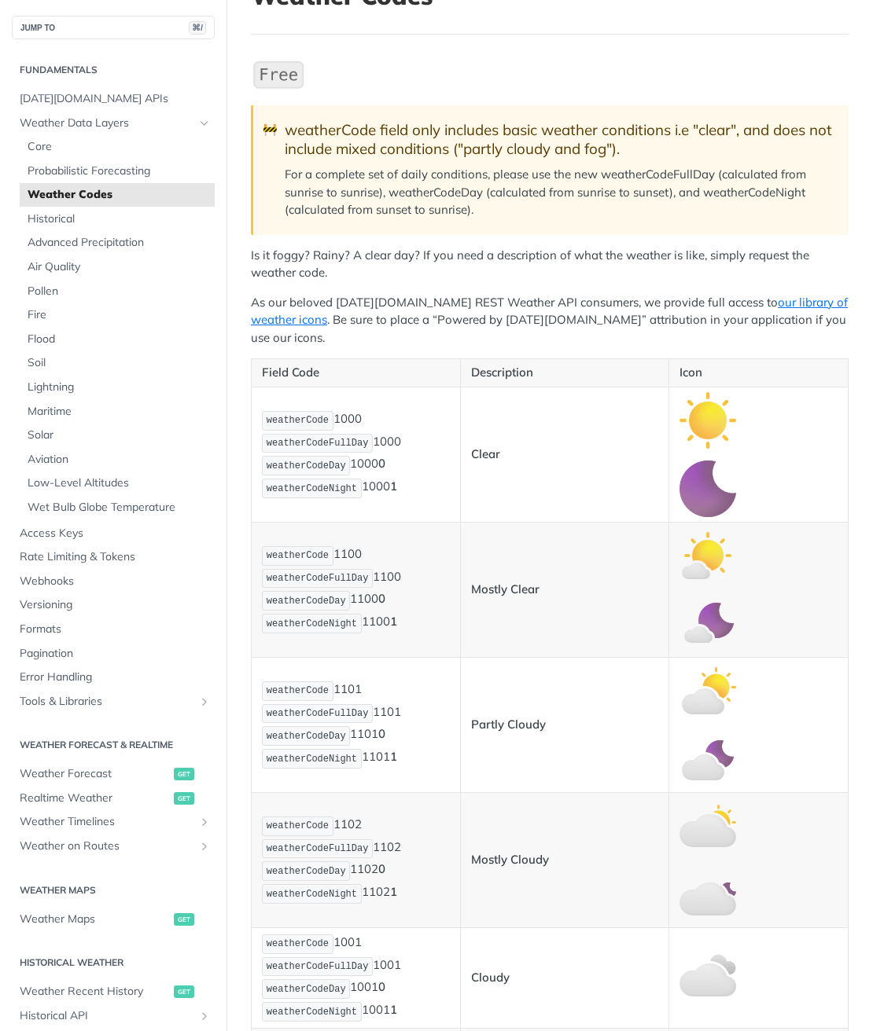
scroll to position [179, 0]
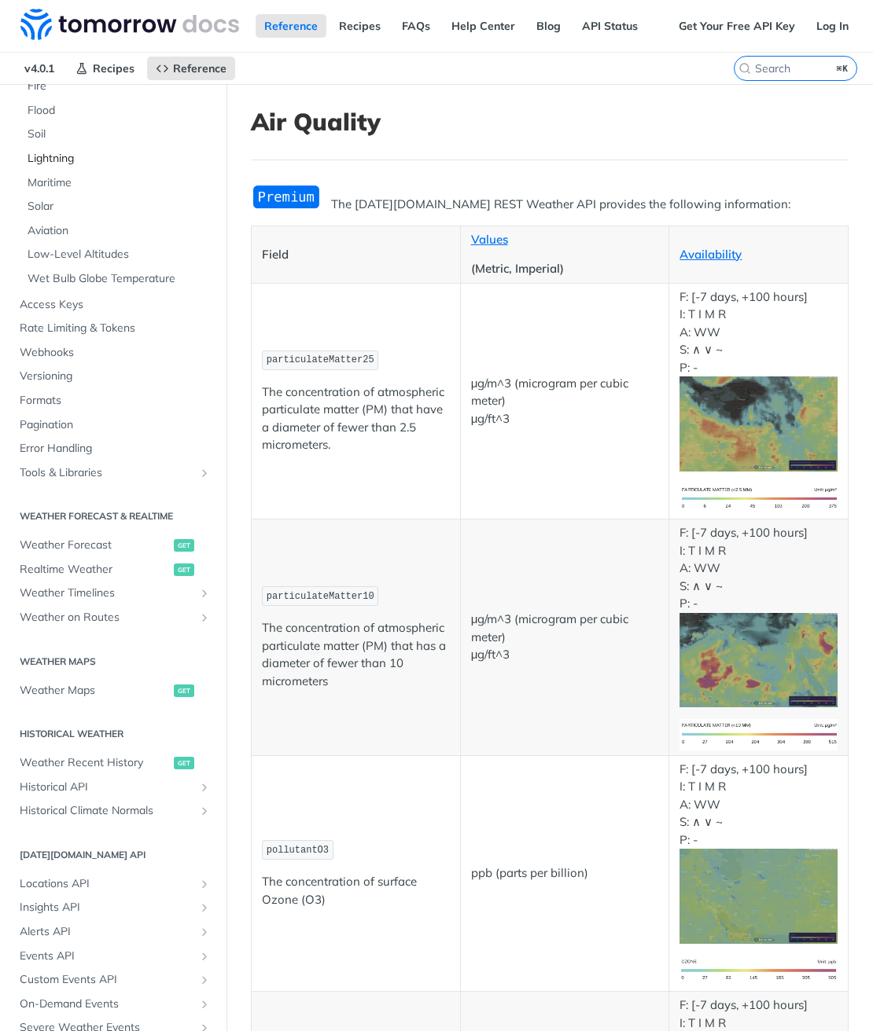
scroll to position [314, 0]
click at [75, 565] on span "Realtime Weather" at bounding box center [95, 569] width 150 height 16
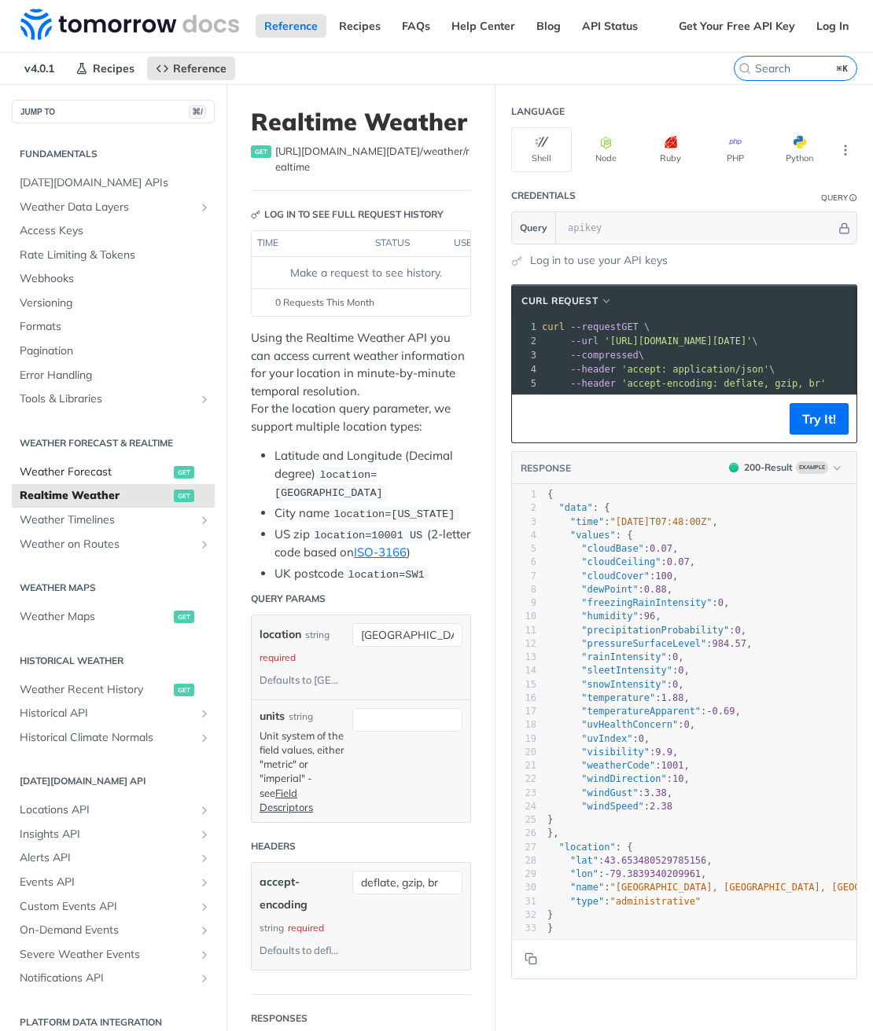
click at [98, 471] on span "Weather Forecast" at bounding box center [95, 473] width 150 height 16
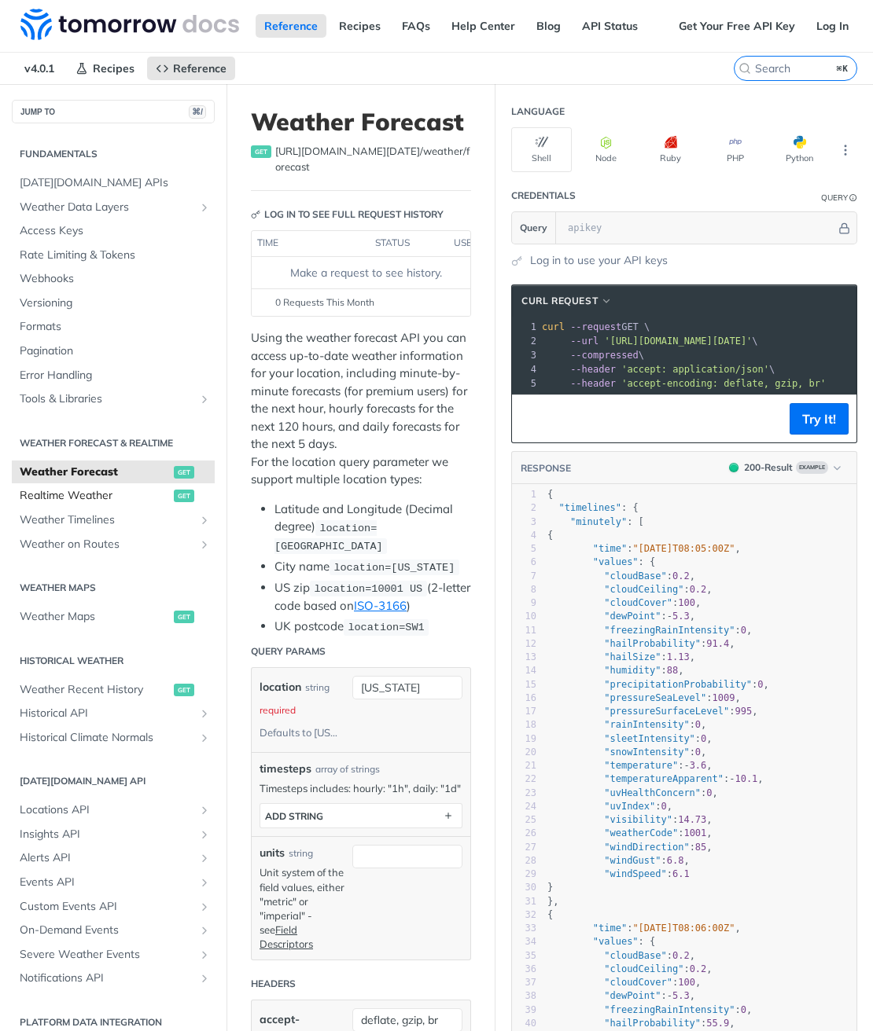
click at [68, 493] on span "Realtime Weather" at bounding box center [95, 496] width 150 height 16
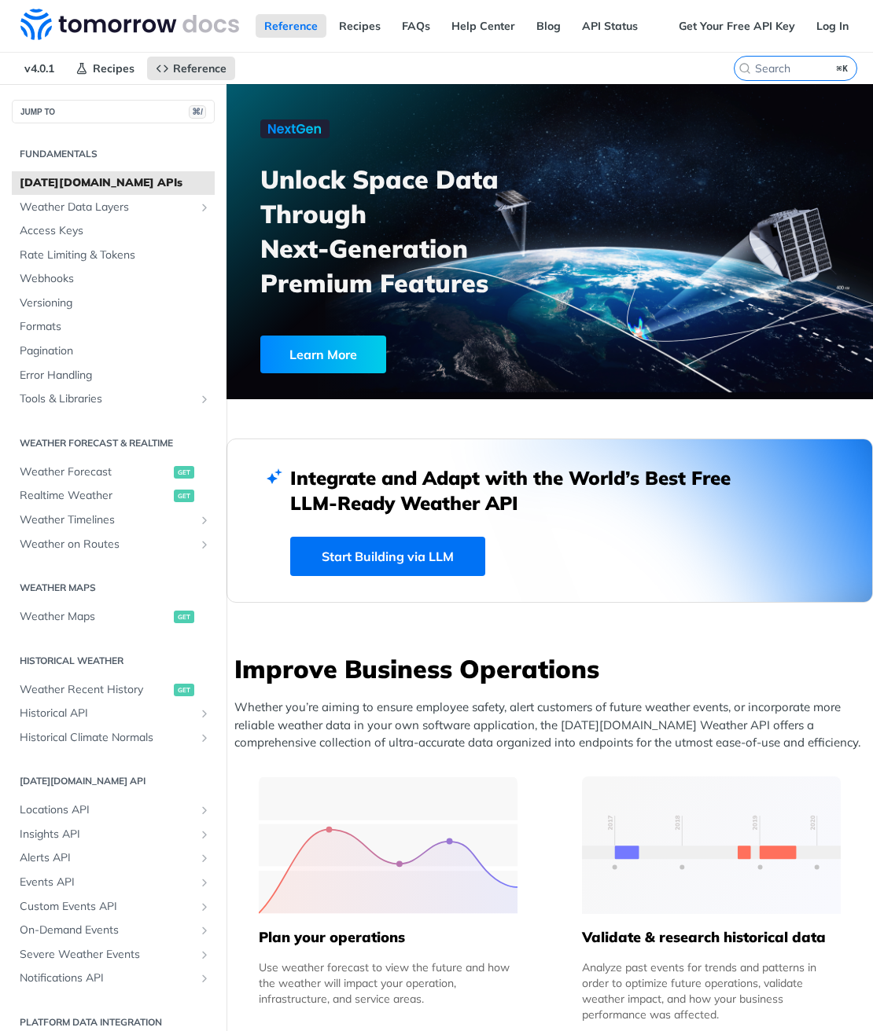
click at [346, 76] on nav "v4.0.1 Recipes Reference" at bounding box center [367, 68] width 734 height 31
